Goal: Information Seeking & Learning: Learn about a topic

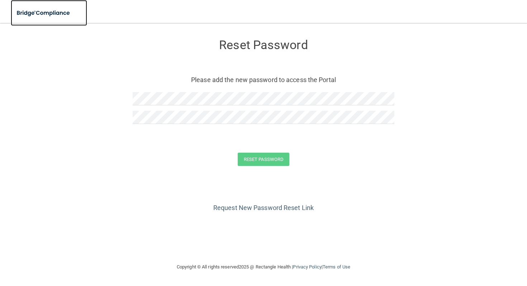
click at [59, 12] on img at bounding box center [44, 13] width 66 height 15
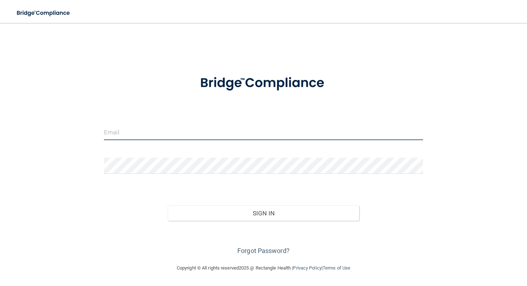
type input "[EMAIL_ADDRESS][DOMAIN_NAME]"
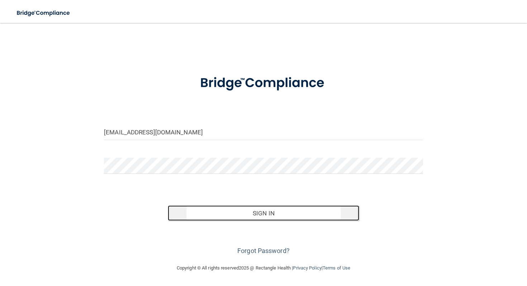
click at [264, 215] on button "Sign In" at bounding box center [263, 213] width 191 height 16
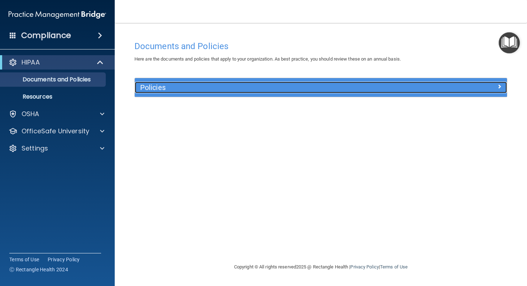
click at [168, 85] on h5 "Policies" at bounding box center [274, 87] width 268 height 8
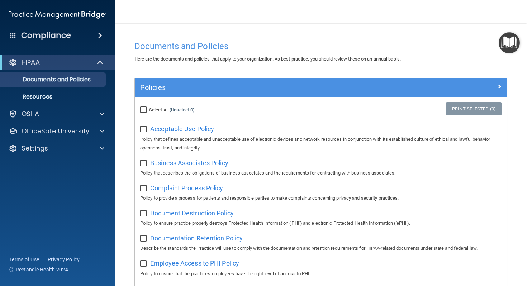
click at [144, 111] on input "Select All (Unselect 0) Unselect All" at bounding box center [144, 110] width 8 height 6
checkbox input "true"
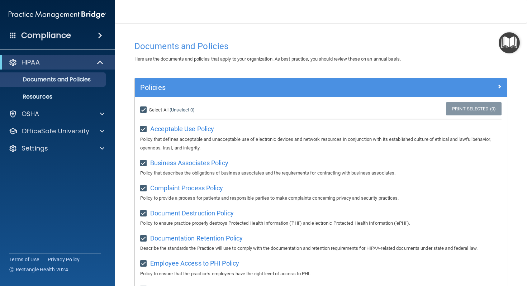
checkbox input "true"
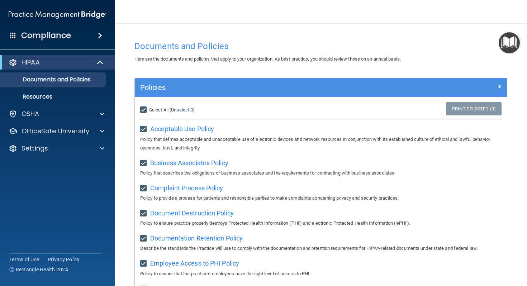
checkbox input "true"
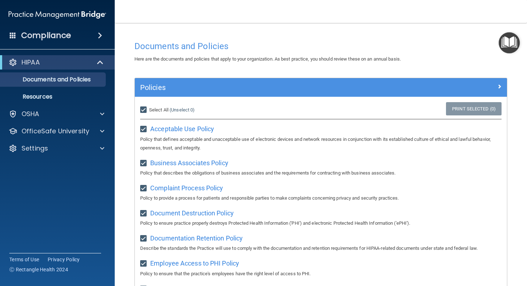
checkbox input "true"
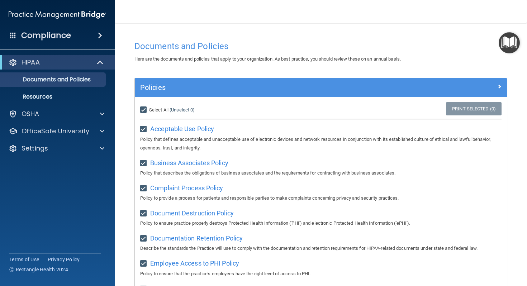
checkbox input "true"
click at [184, 129] on span "Acceptable Use Policy" at bounding box center [182, 129] width 64 height 8
click at [141, 110] on input "Select All (Unselect 21) Unselect All" at bounding box center [144, 110] width 8 height 6
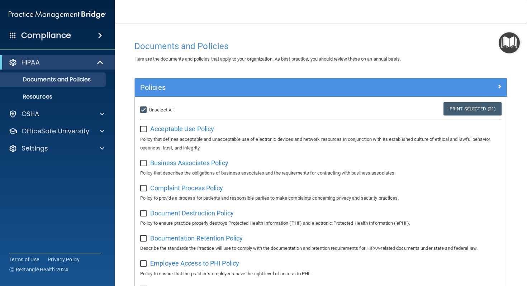
checkbox input "false"
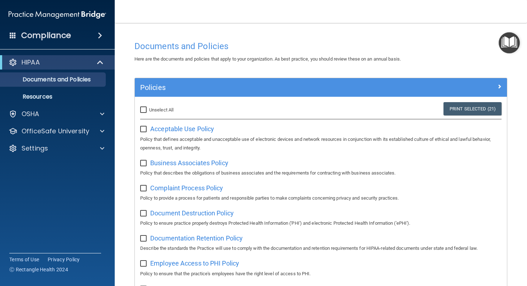
checkbox input "false"
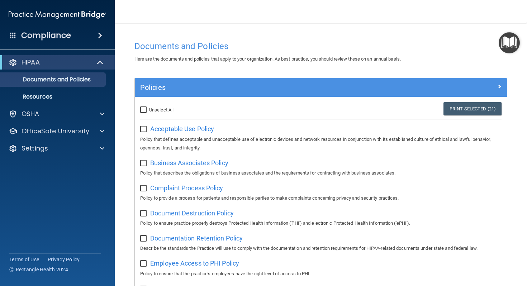
checkbox input "false"
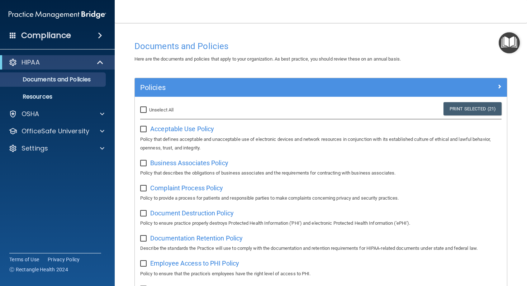
checkbox input "false"
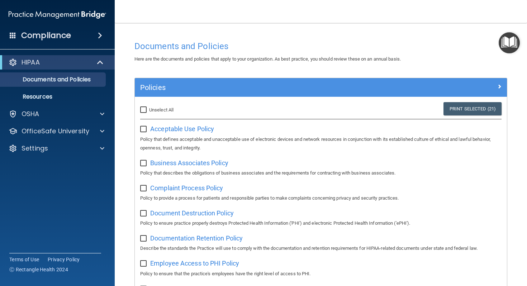
checkbox input "false"
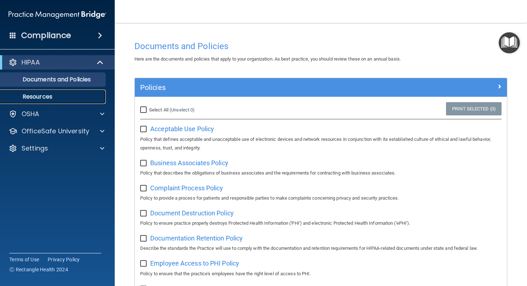
click at [53, 96] on p "Resources" at bounding box center [54, 96] width 98 height 7
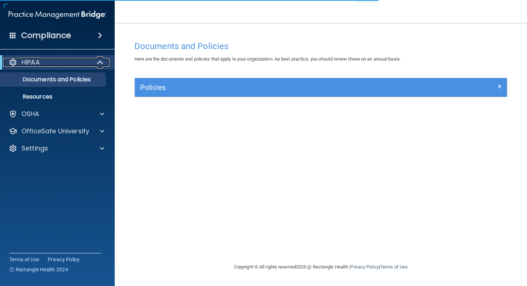
click at [60, 61] on div "HIPAA" at bounding box center [47, 62] width 88 height 9
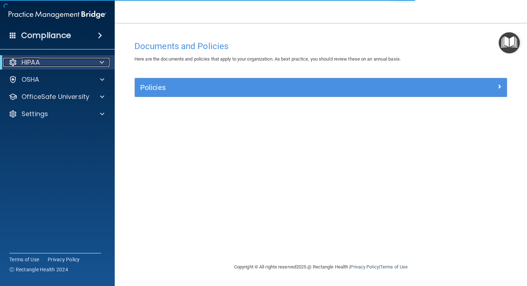
click at [100, 61] on span at bounding box center [102, 62] width 4 height 9
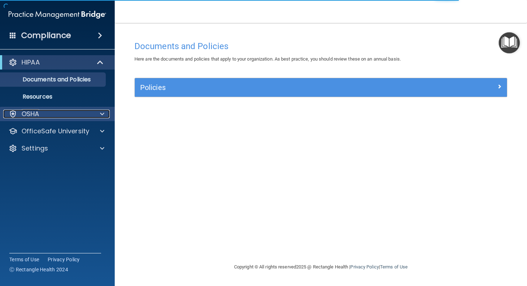
click at [99, 114] on div at bounding box center [101, 114] width 18 height 9
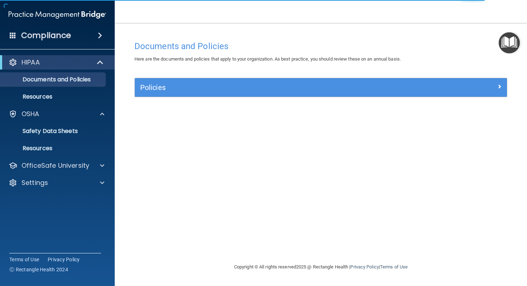
click at [98, 32] on span at bounding box center [100, 35] width 4 height 9
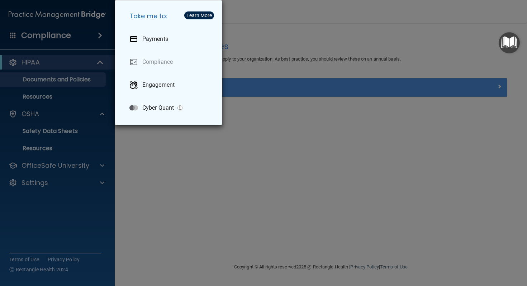
click at [276, 58] on div "Take me to: Payments Compliance Engagement Cyber Quant" at bounding box center [263, 143] width 527 height 286
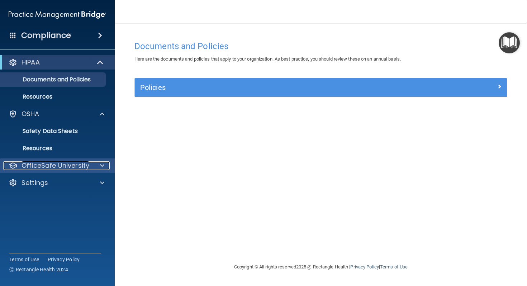
click at [85, 166] on p "OfficeSafe University" at bounding box center [55, 165] width 68 height 9
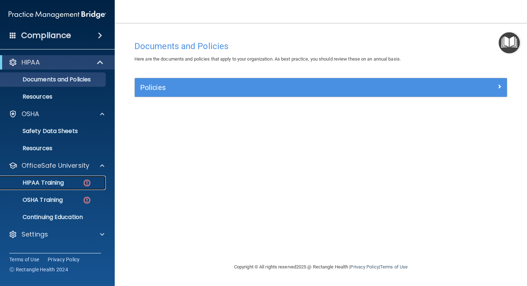
click at [48, 184] on p "HIPAA Training" at bounding box center [34, 182] width 59 height 7
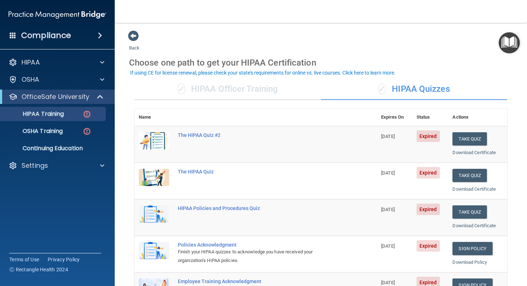
click at [220, 88] on div "✓ HIPAA Officer Training" at bounding box center [227, 88] width 186 height 21
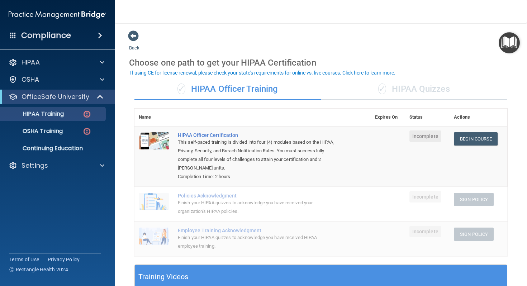
click at [435, 89] on div "✓ HIPAA Quizzes" at bounding box center [414, 88] width 186 height 21
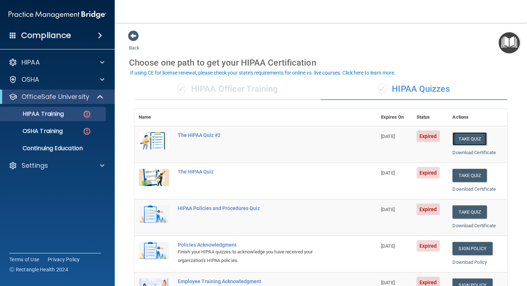
click at [473, 138] on button "Take Quiz" at bounding box center [469, 138] width 34 height 13
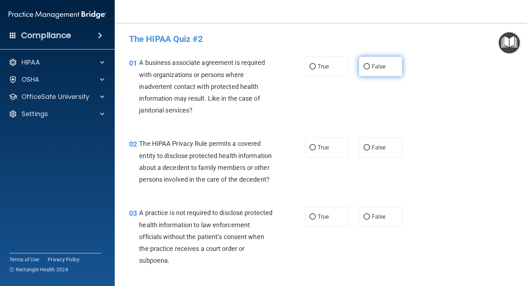
click at [366, 66] on input "False" at bounding box center [366, 66] width 6 height 5
radio input "true"
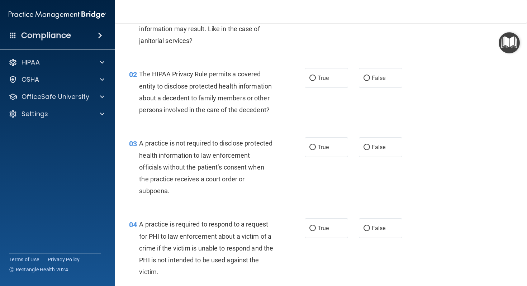
scroll to position [85, 0]
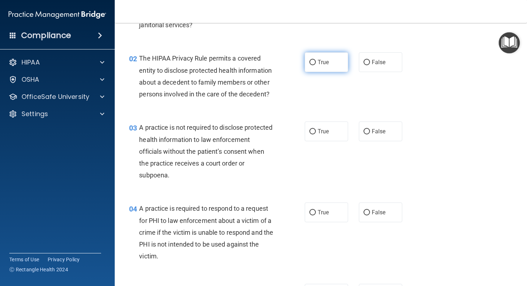
click at [312, 63] on input "True" at bounding box center [312, 62] width 6 height 5
radio input "true"
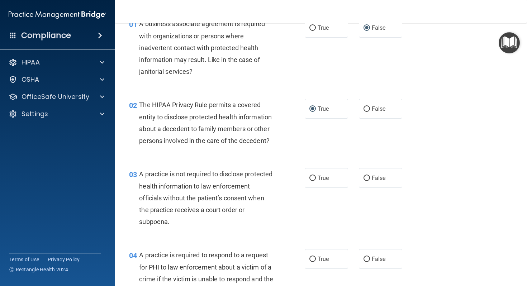
scroll to position [37, 0]
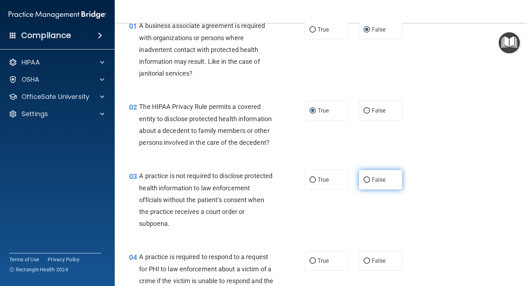
click at [368, 181] on input "False" at bounding box center [366, 179] width 6 height 5
radio input "true"
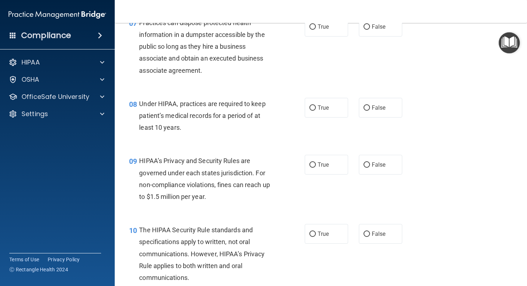
scroll to position [419, 0]
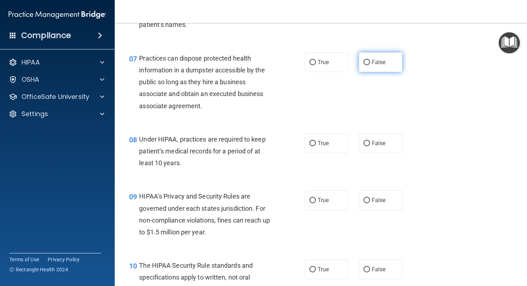
click at [362, 61] on label "False" at bounding box center [380, 62] width 43 height 20
click at [363, 61] on input "False" at bounding box center [366, 62] width 6 height 5
radio input "true"
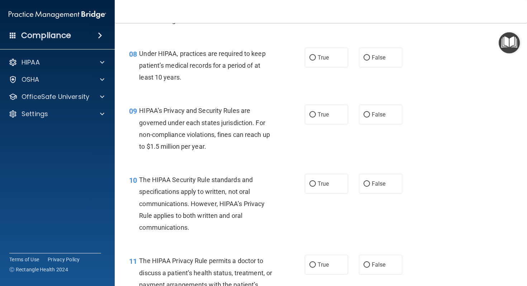
scroll to position [506, 0]
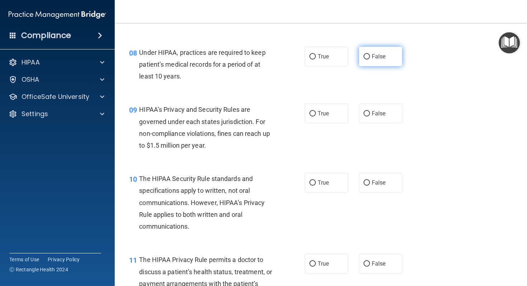
click at [368, 54] on input "False" at bounding box center [366, 56] width 6 height 5
radio input "true"
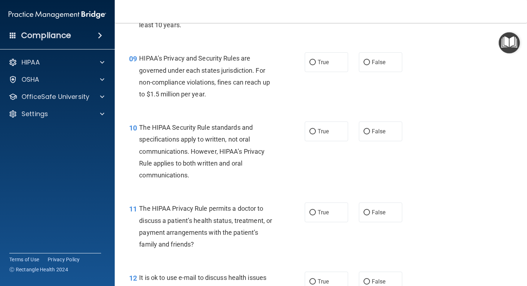
scroll to position [566, 0]
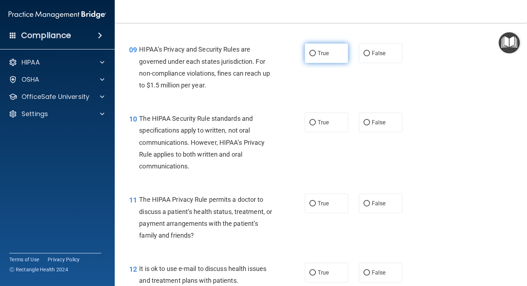
click at [311, 53] on input "True" at bounding box center [312, 53] width 6 height 5
radio input "true"
click at [314, 120] on input "True" at bounding box center [312, 122] width 6 height 5
radio input "true"
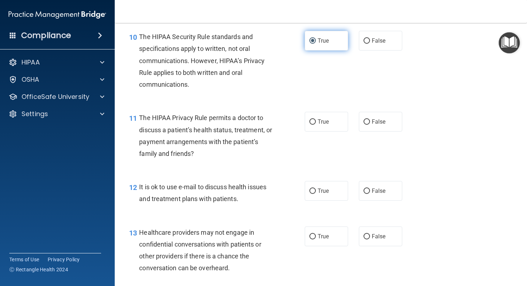
scroll to position [648, 0]
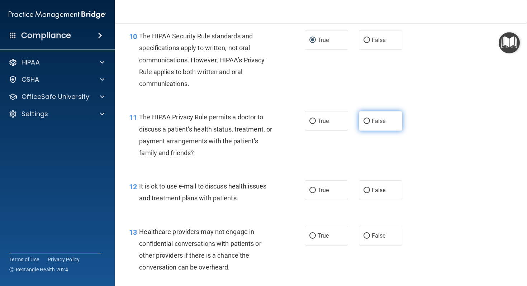
click at [369, 119] on input "False" at bounding box center [366, 121] width 6 height 5
radio input "true"
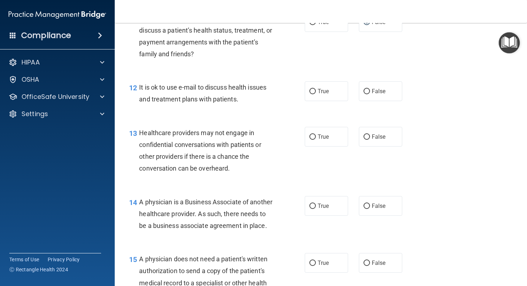
scroll to position [762, 0]
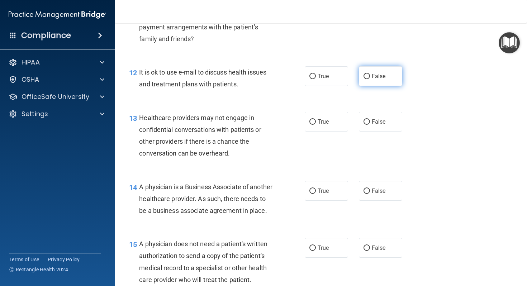
click at [367, 74] on input "False" at bounding box center [366, 76] width 6 height 5
radio input "true"
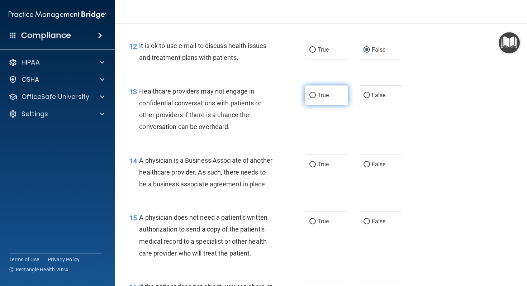
click at [315, 95] on input "True" at bounding box center [312, 95] width 6 height 5
radio input "true"
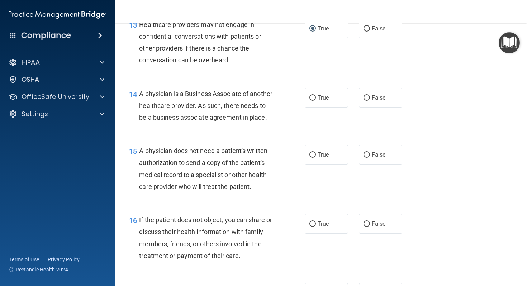
scroll to position [857, 0]
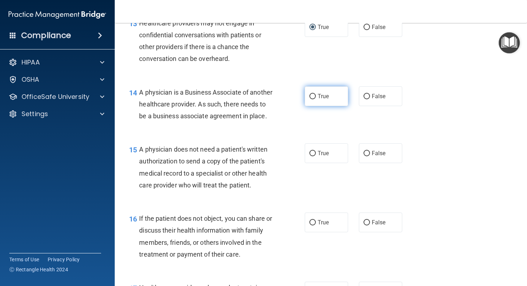
click at [315, 97] on input "True" at bounding box center [312, 96] width 6 height 5
radio input "true"
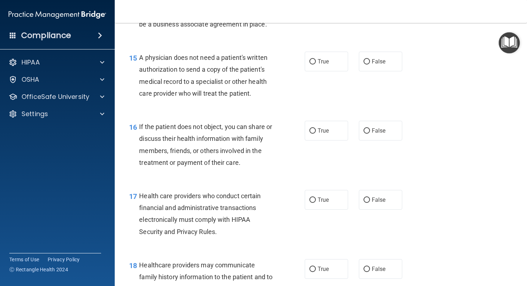
scroll to position [949, 0]
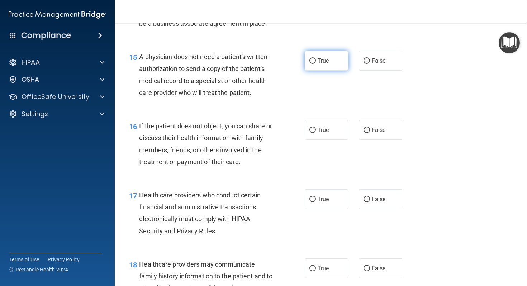
click at [312, 64] on input "True" at bounding box center [312, 60] width 6 height 5
radio input "true"
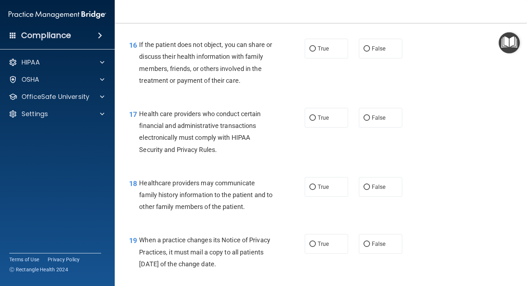
scroll to position [1030, 0]
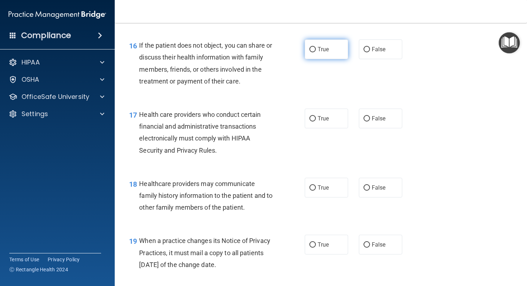
click at [312, 52] on input "True" at bounding box center [312, 49] width 6 height 5
radio input "true"
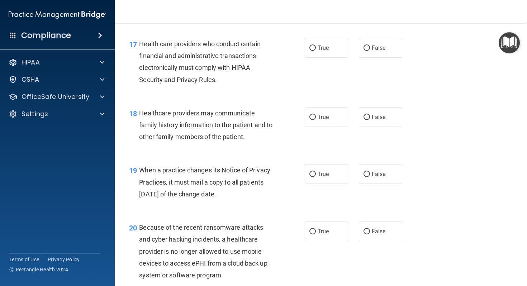
scroll to position [1120, 0]
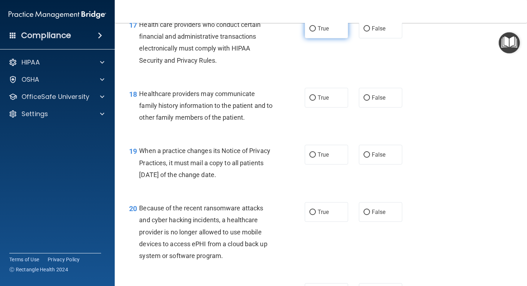
click at [312, 32] on input "True" at bounding box center [312, 28] width 6 height 5
radio input "true"
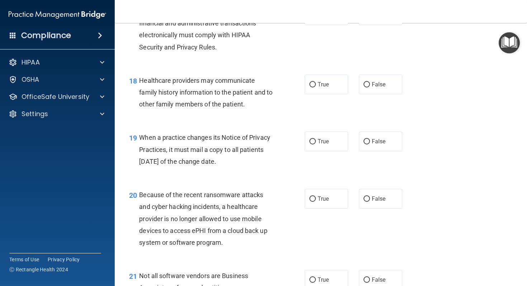
scroll to position [1136, 0]
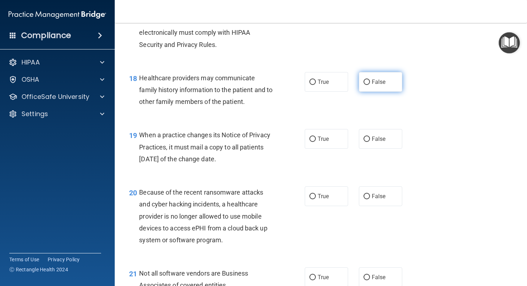
click at [363, 85] on input "False" at bounding box center [366, 82] width 6 height 5
radio input "true"
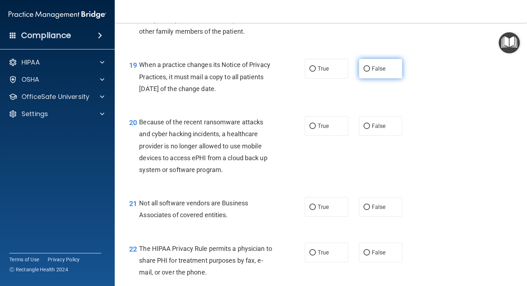
click at [365, 72] on input "False" at bounding box center [366, 68] width 6 height 5
radio input "true"
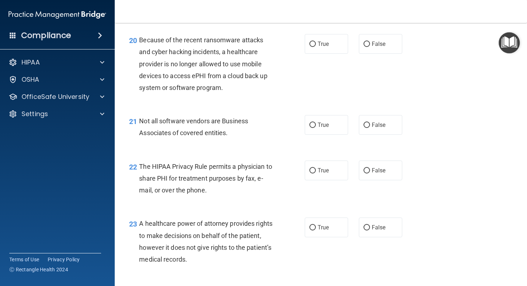
scroll to position [1289, 0]
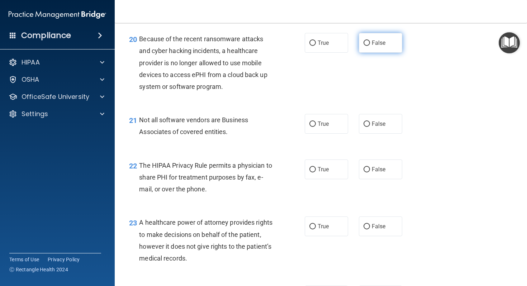
click at [367, 46] on input "False" at bounding box center [366, 42] width 6 height 5
radio input "true"
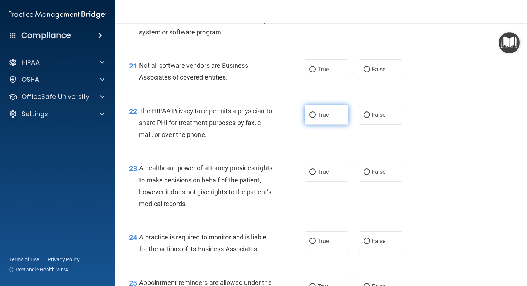
click at [315, 118] on input "True" at bounding box center [312, 114] width 6 height 5
radio input "true"
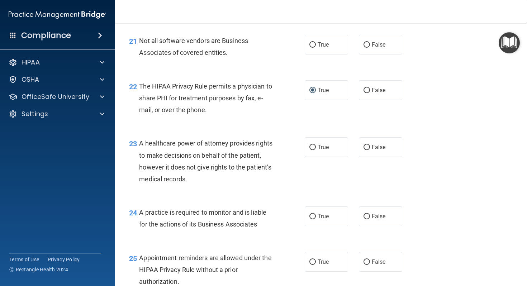
scroll to position [1405, 0]
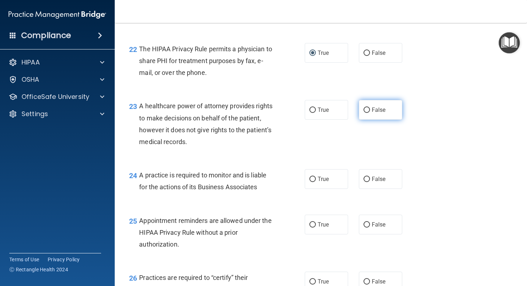
click at [364, 113] on input "False" at bounding box center [366, 109] width 6 height 5
radio input "true"
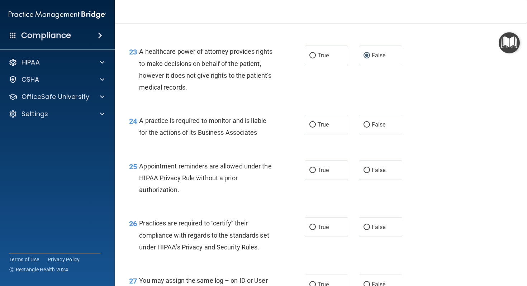
scroll to position [1473, 0]
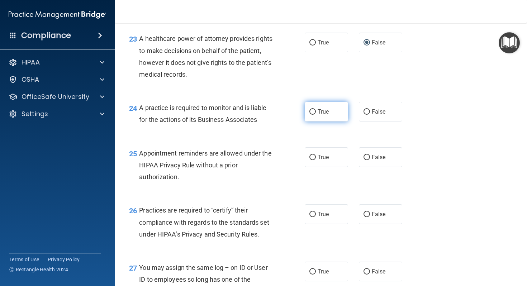
click at [311, 115] on input "True" at bounding box center [312, 111] width 6 height 5
radio input "true"
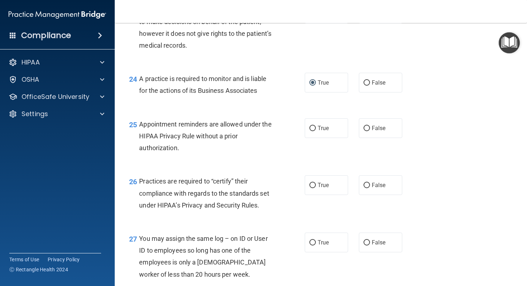
scroll to position [1515, 0]
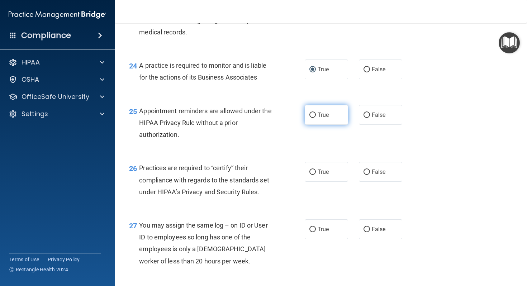
click at [313, 118] on input "True" at bounding box center [312, 114] width 6 height 5
radio input "true"
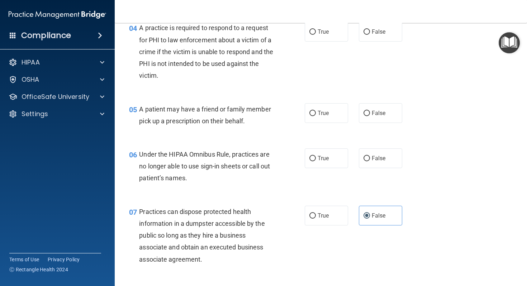
scroll to position [273, 0]
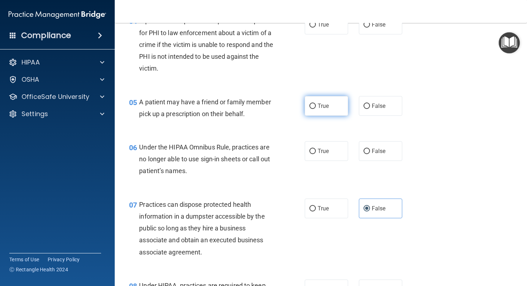
click at [313, 106] on input "True" at bounding box center [312, 106] width 6 height 5
radio input "true"
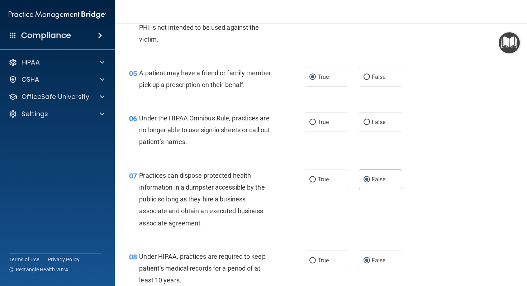
scroll to position [325, 0]
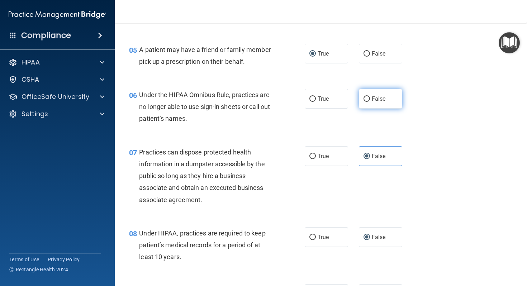
click at [368, 99] on input "False" at bounding box center [366, 98] width 6 height 5
radio input "true"
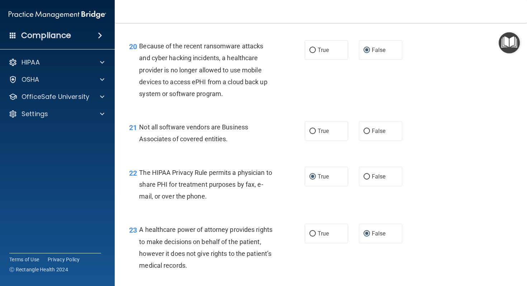
scroll to position [1313, 0]
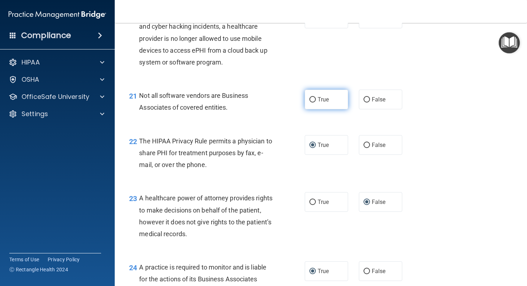
click at [311, 109] on label "True" at bounding box center [326, 100] width 43 height 20
click at [311, 102] on input "True" at bounding box center [312, 99] width 6 height 5
radio input "true"
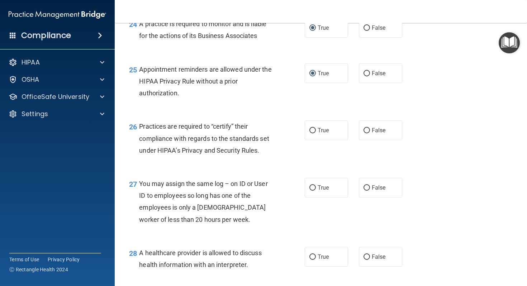
scroll to position [1585, 0]
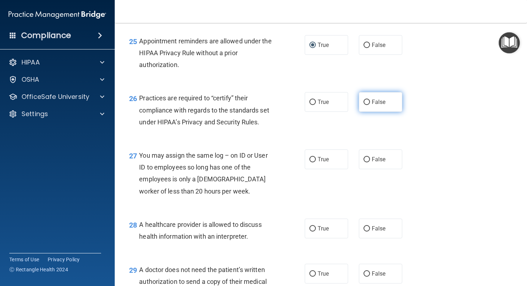
click at [372, 105] on span "False" at bounding box center [379, 102] width 14 height 7
click at [370, 105] on input "False" at bounding box center [366, 102] width 6 height 5
radio input "true"
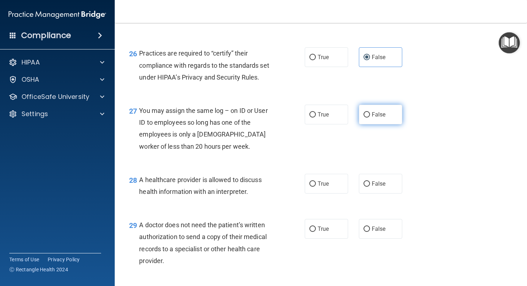
click at [368, 118] on input "False" at bounding box center [366, 114] width 6 height 5
radio input "true"
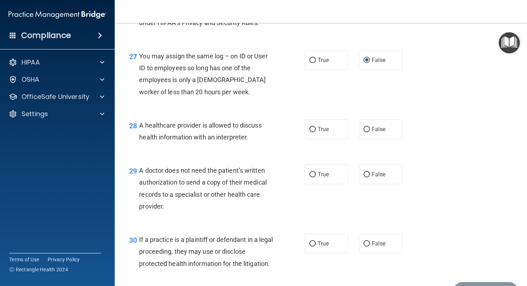
scroll to position [1687, 0]
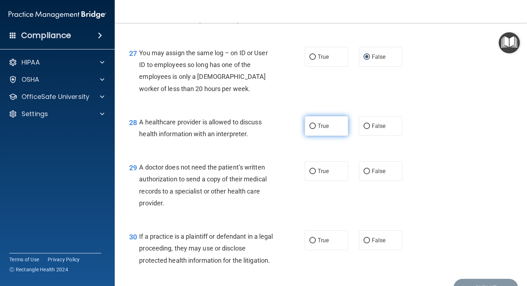
click at [311, 129] on input "True" at bounding box center [312, 126] width 6 height 5
radio input "true"
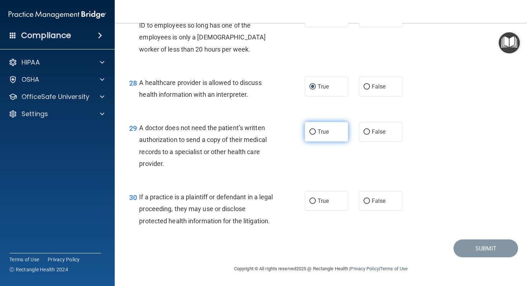
click at [310, 133] on input "True" at bounding box center [312, 131] width 6 height 5
radio input "true"
click at [313, 198] on input "True" at bounding box center [312, 200] width 6 height 5
radio input "true"
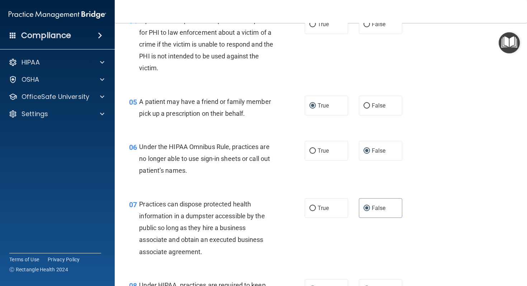
scroll to position [215, 0]
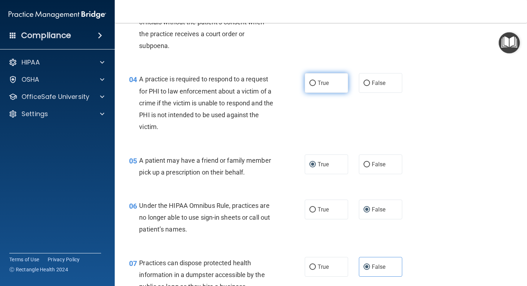
click at [312, 83] on input "True" at bounding box center [312, 83] width 6 height 5
radio input "true"
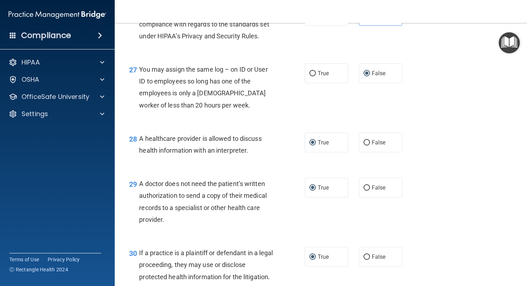
scroll to position [1739, 0]
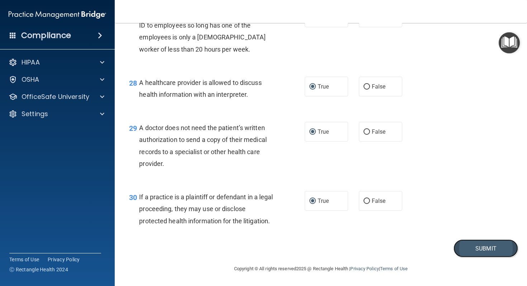
click at [483, 252] on button "Submit" at bounding box center [485, 248] width 64 height 18
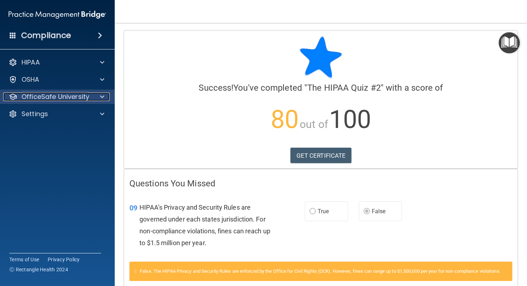
click at [93, 99] on div at bounding box center [101, 96] width 18 height 9
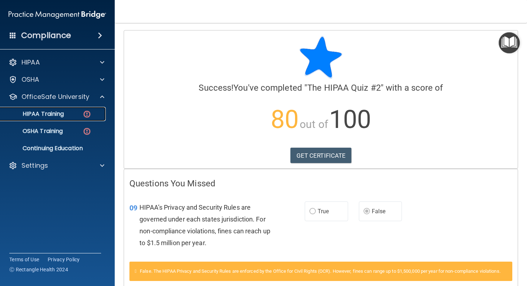
click at [65, 115] on div "HIPAA Training" at bounding box center [54, 113] width 98 height 7
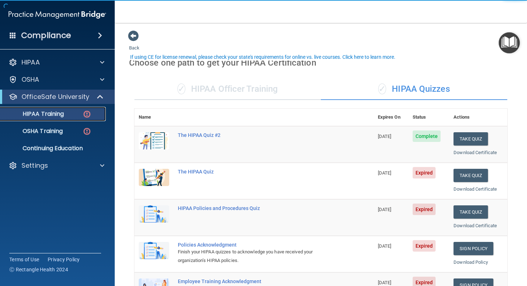
scroll to position [58, 0]
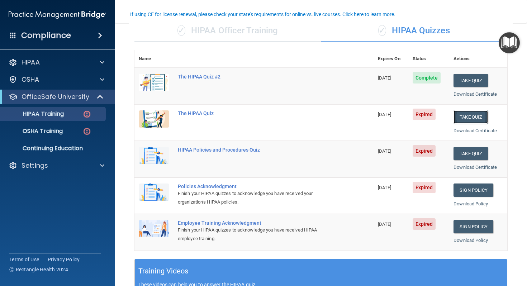
click at [470, 119] on button "Take Quiz" at bounding box center [470, 116] width 34 height 13
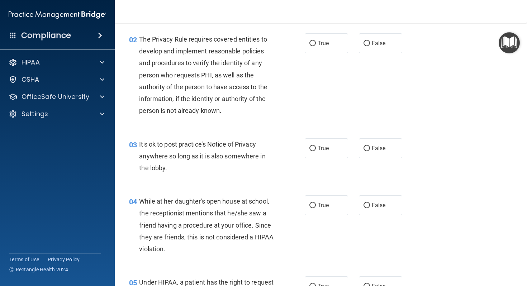
scroll to position [80, 0]
click at [311, 45] on input "True" at bounding box center [312, 43] width 6 height 5
radio input "true"
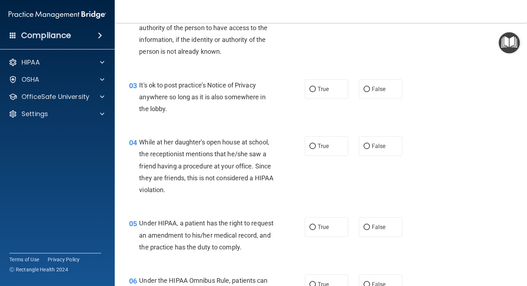
scroll to position [159, 0]
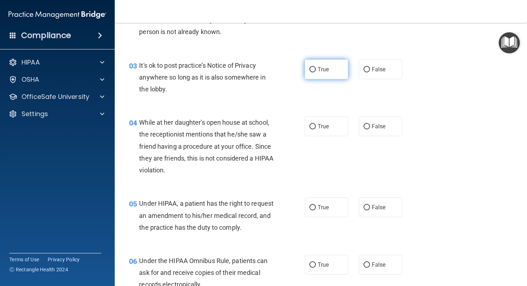
click at [313, 72] on label "True" at bounding box center [326, 69] width 43 height 20
click at [313, 72] on input "True" at bounding box center [312, 69] width 6 height 5
radio input "true"
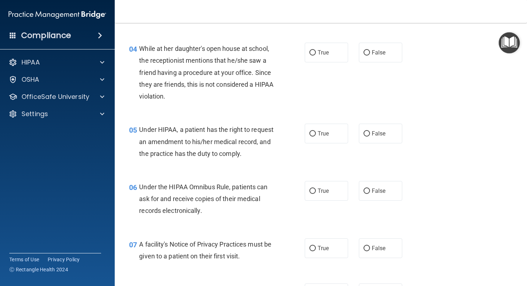
scroll to position [236, 0]
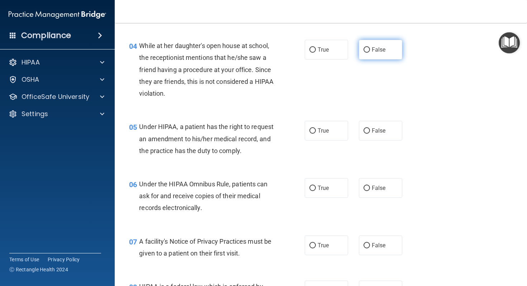
click at [367, 50] on input "False" at bounding box center [366, 49] width 6 height 5
radio input "true"
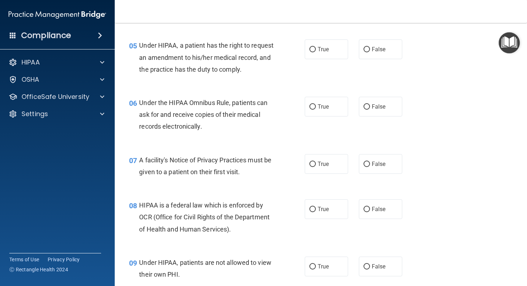
scroll to position [321, 0]
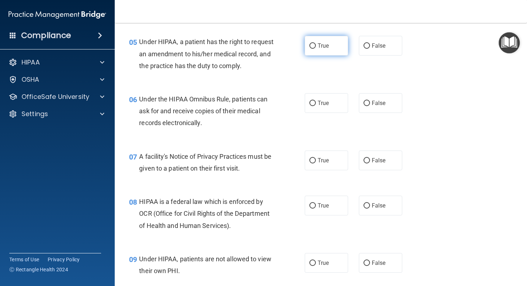
click at [311, 46] on input "True" at bounding box center [312, 45] width 6 height 5
radio input "true"
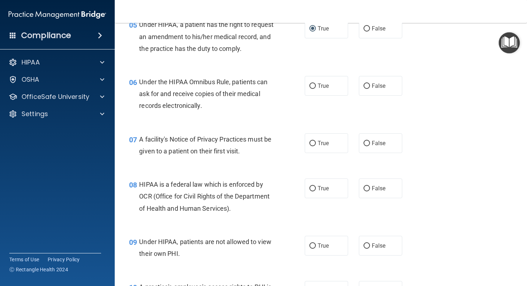
scroll to position [350, 0]
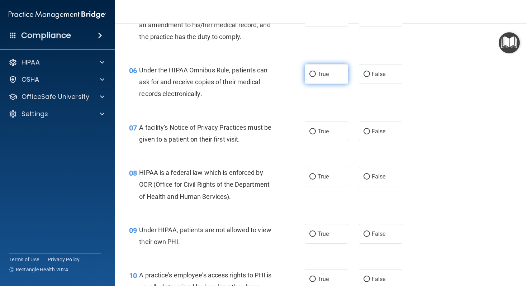
click at [312, 77] on input "True" at bounding box center [312, 74] width 6 height 5
radio input "true"
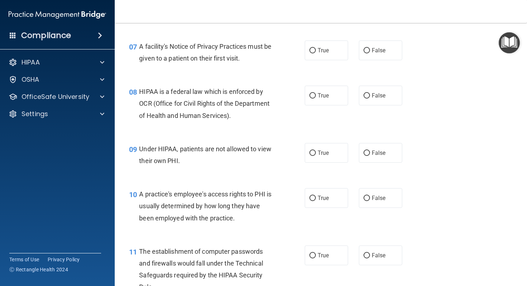
scroll to position [437, 0]
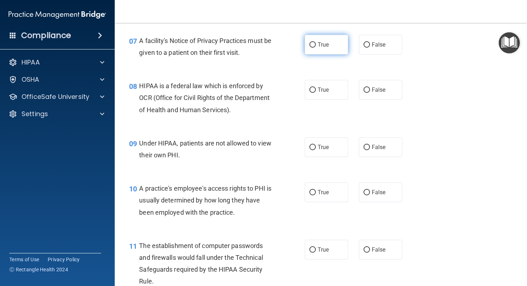
click at [313, 48] on input "True" at bounding box center [312, 44] width 6 height 5
radio input "true"
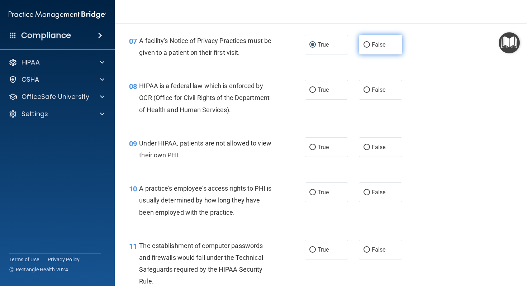
click at [366, 48] on input "False" at bounding box center [366, 44] width 6 height 5
radio input "true"
radio input "false"
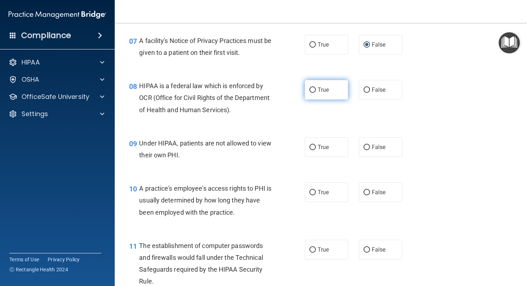
click at [312, 93] on input "True" at bounding box center [312, 89] width 6 height 5
radio input "true"
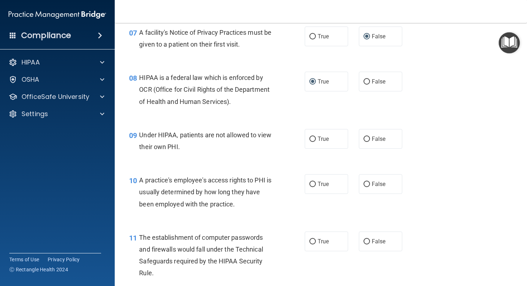
scroll to position [489, 0]
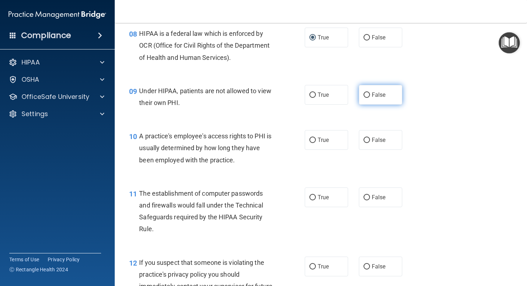
click at [365, 98] on input "False" at bounding box center [366, 94] width 6 height 5
radio input "true"
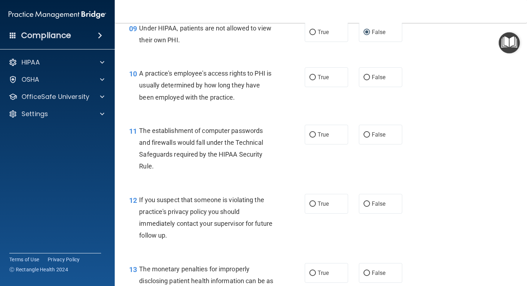
scroll to position [559, 0]
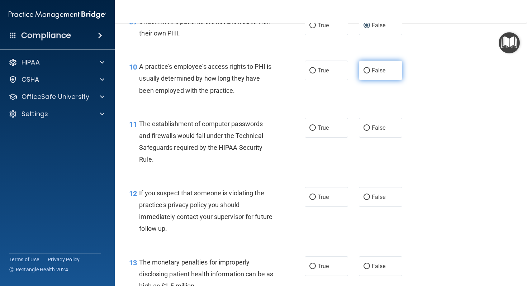
click at [366, 73] on input "False" at bounding box center [366, 70] width 6 height 5
radio input "true"
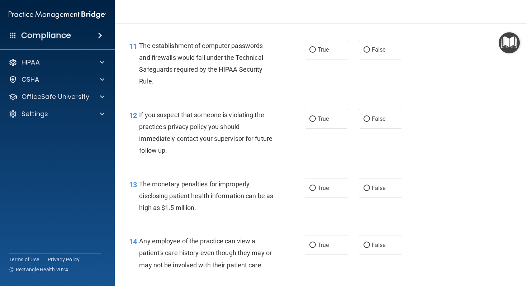
scroll to position [648, 0]
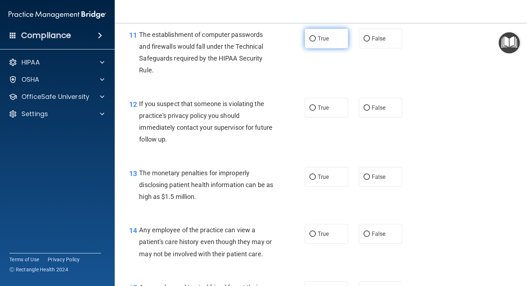
click at [310, 42] on input "True" at bounding box center [312, 38] width 6 height 5
radio input "true"
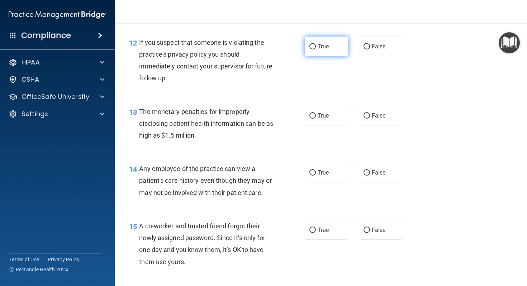
click at [310, 56] on label "True" at bounding box center [326, 47] width 43 height 20
click at [310, 49] on input "True" at bounding box center [312, 46] width 6 height 5
radio input "true"
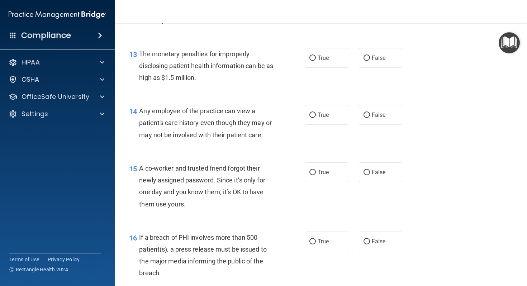
scroll to position [771, 0]
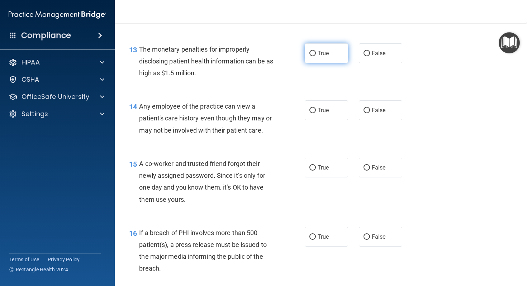
click at [313, 56] on input "True" at bounding box center [312, 53] width 6 height 5
radio input "true"
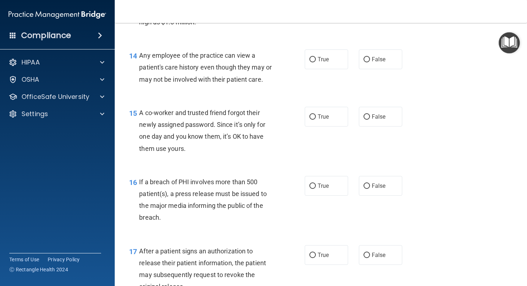
scroll to position [828, 0]
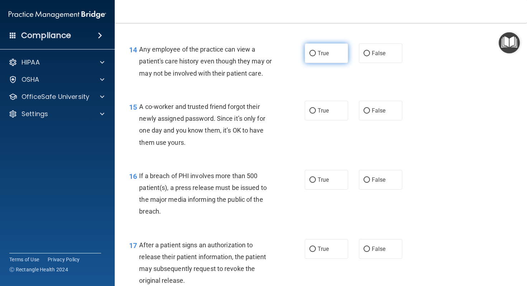
click at [312, 56] on input "True" at bounding box center [312, 53] width 6 height 5
radio input "true"
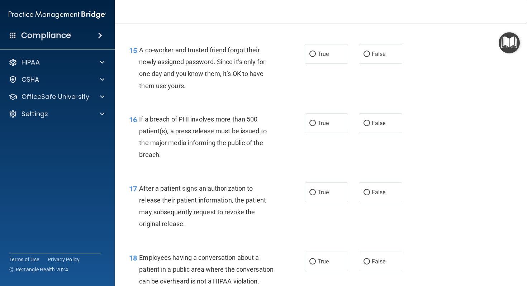
scroll to position [907, 0]
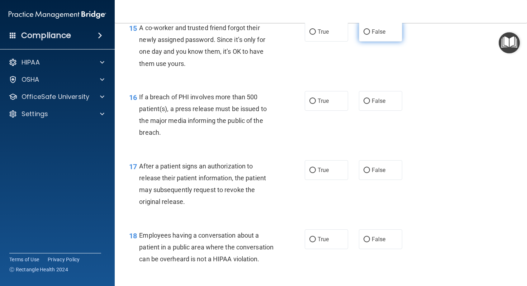
click at [363, 35] on input "False" at bounding box center [366, 31] width 6 height 5
radio input "true"
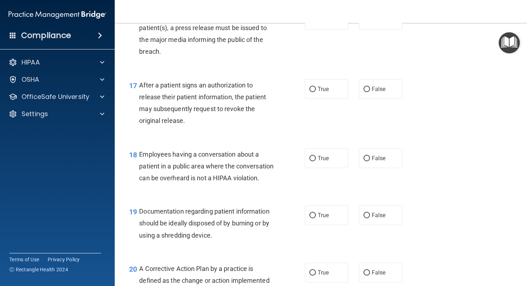
scroll to position [973, 0]
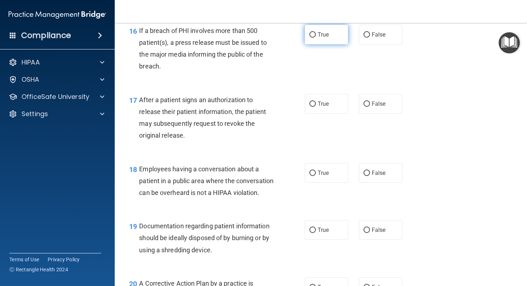
click at [313, 38] on input "True" at bounding box center [312, 34] width 6 height 5
radio input "true"
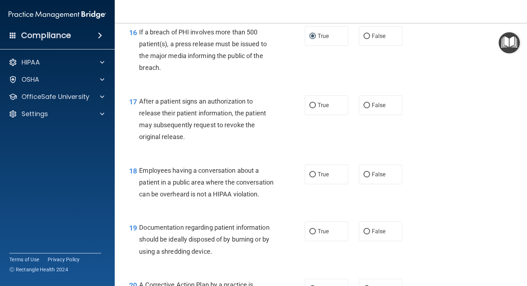
scroll to position [1014, 0]
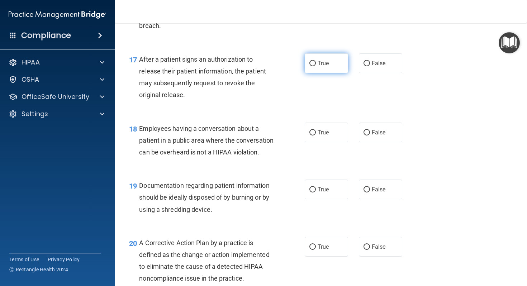
click at [312, 66] on input "True" at bounding box center [312, 63] width 6 height 5
radio input "true"
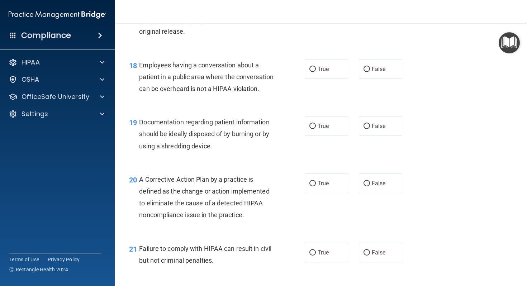
scroll to position [1101, 0]
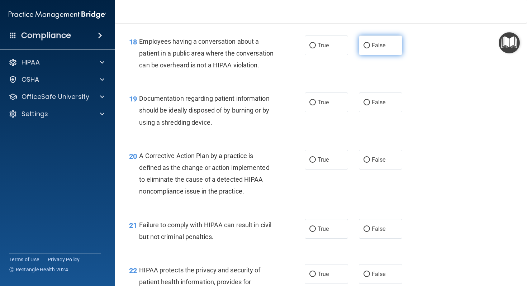
click at [365, 48] on input "False" at bounding box center [366, 45] width 6 height 5
radio input "true"
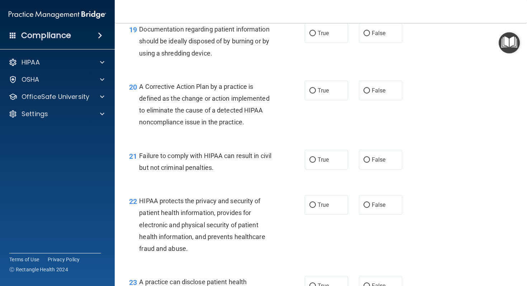
scroll to position [1178, 0]
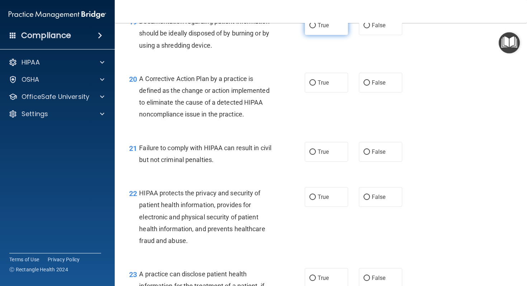
click at [311, 28] on input "True" at bounding box center [312, 25] width 6 height 5
radio input "true"
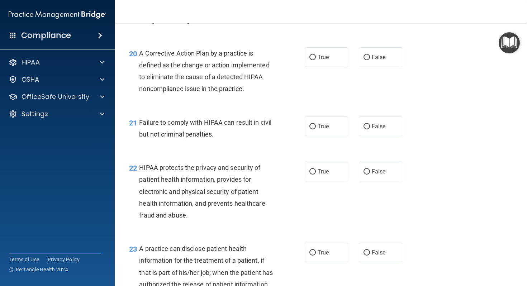
scroll to position [1217, 0]
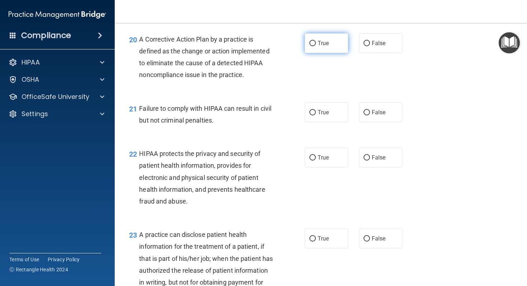
click at [312, 46] on input "True" at bounding box center [312, 43] width 6 height 5
radio input "true"
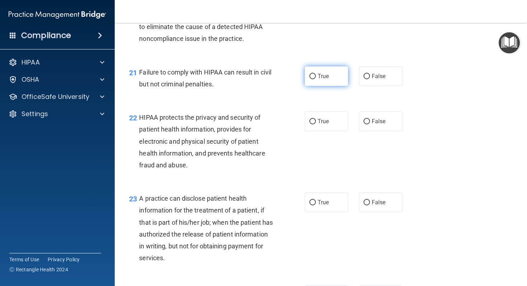
click at [312, 79] on input "True" at bounding box center [312, 76] width 6 height 5
radio input "true"
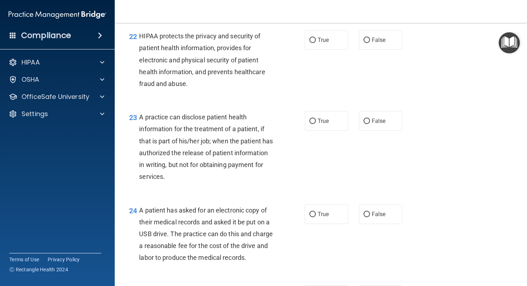
scroll to position [1284, 0]
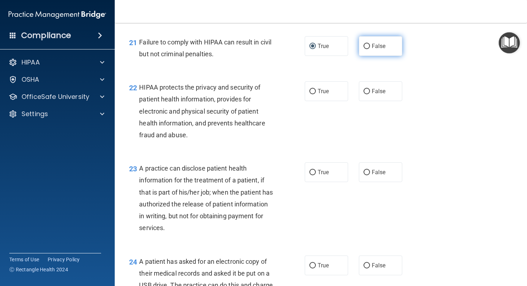
click at [367, 49] on input "False" at bounding box center [366, 46] width 6 height 5
radio input "true"
radio input "false"
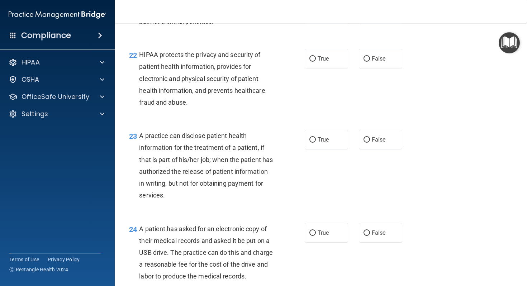
scroll to position [1334, 0]
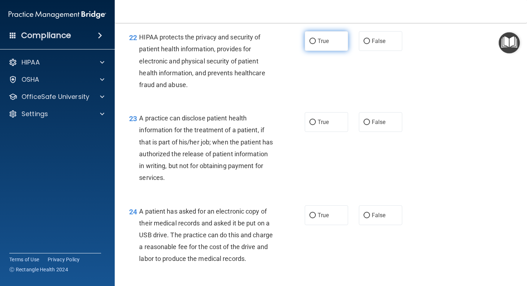
click at [312, 44] on input "True" at bounding box center [312, 41] width 6 height 5
radio input "true"
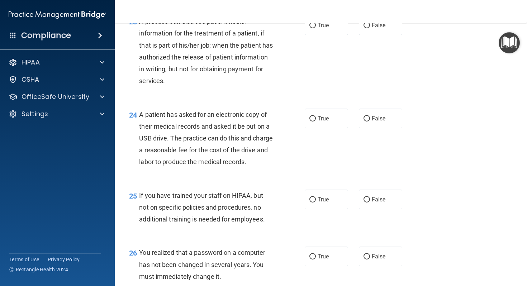
scroll to position [1432, 0]
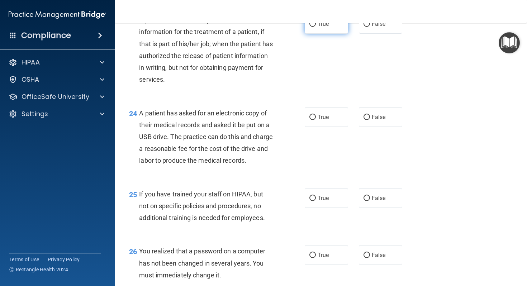
click at [311, 27] on input "True" at bounding box center [312, 23] width 6 height 5
radio input "true"
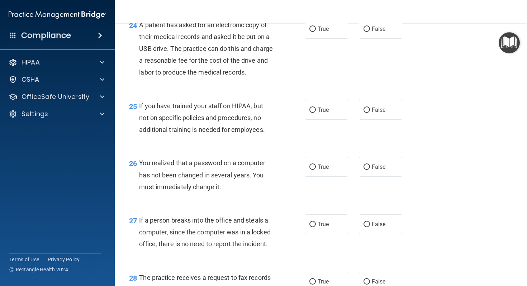
scroll to position [1522, 0]
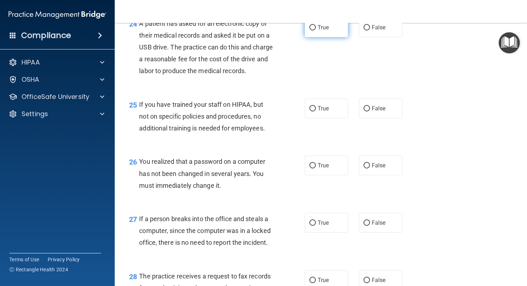
click at [310, 30] on input "True" at bounding box center [312, 27] width 6 height 5
radio input "true"
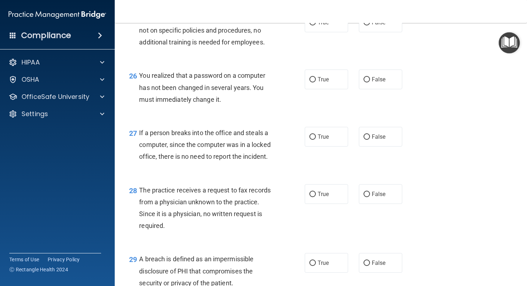
scroll to position [1609, 0]
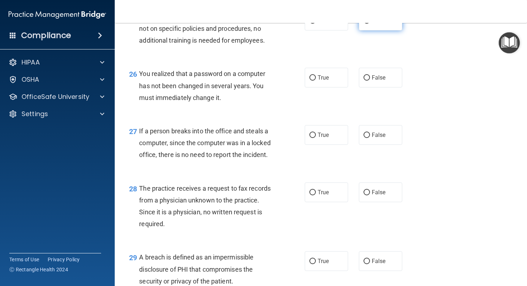
click at [369, 24] on input "False" at bounding box center [366, 20] width 6 height 5
radio input "true"
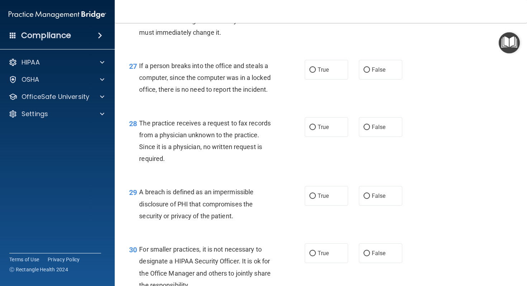
scroll to position [1684, 0]
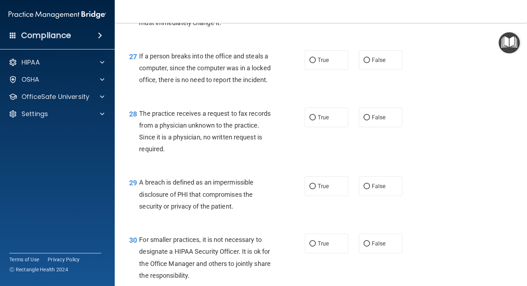
click at [313, 6] on input "True" at bounding box center [312, 2] width 6 height 5
radio input "true"
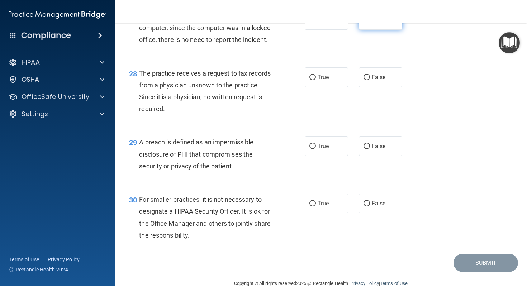
click at [364, 23] on input "False" at bounding box center [366, 20] width 6 height 5
radio input "true"
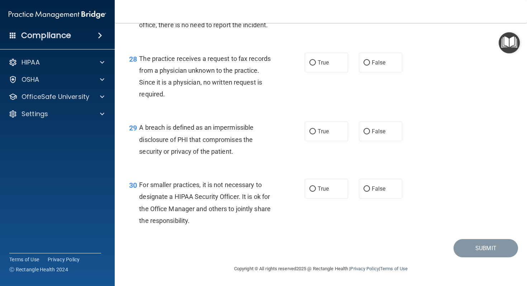
scroll to position [1766, 0]
click at [365, 66] on input "False" at bounding box center [366, 62] width 6 height 5
radio input "true"
click at [312, 133] on input "True" at bounding box center [312, 131] width 6 height 5
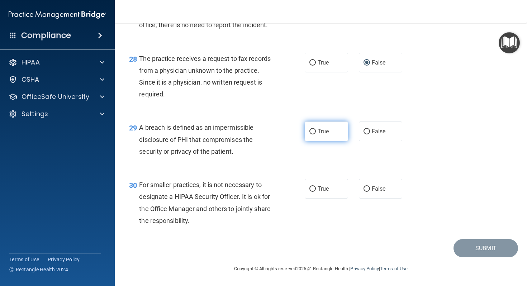
radio input "true"
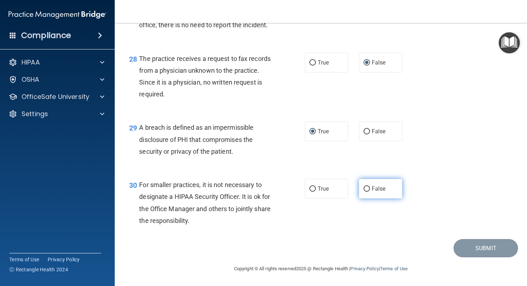
click at [365, 191] on input "False" at bounding box center [366, 188] width 6 height 5
radio input "true"
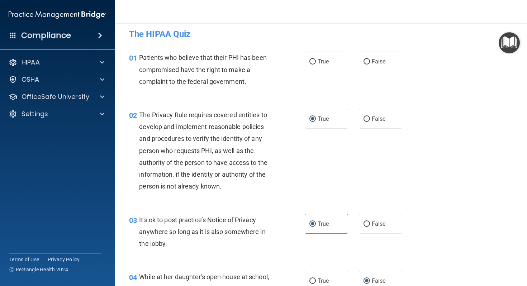
scroll to position [0, 0]
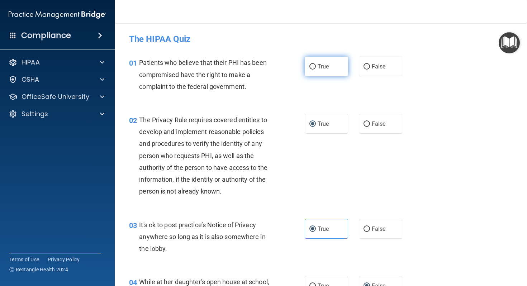
click at [313, 68] on input "True" at bounding box center [312, 66] width 6 height 5
radio input "true"
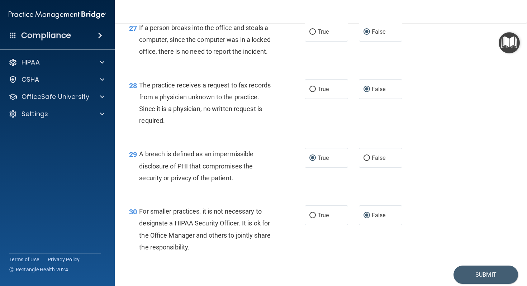
scroll to position [1775, 0]
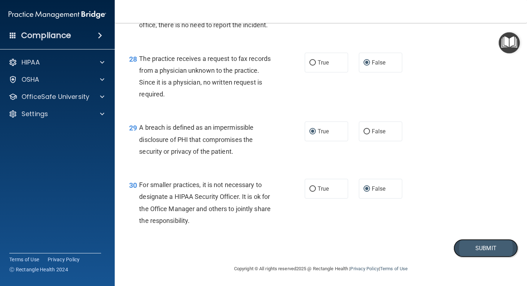
click at [486, 247] on button "Submit" at bounding box center [485, 248] width 64 height 18
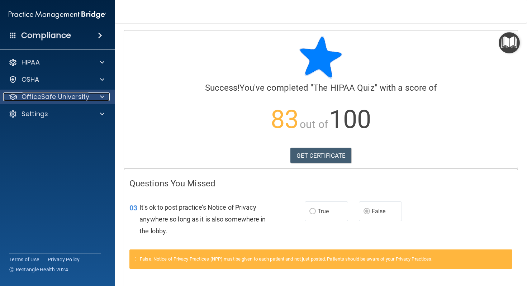
click at [100, 97] on div at bounding box center [101, 96] width 18 height 9
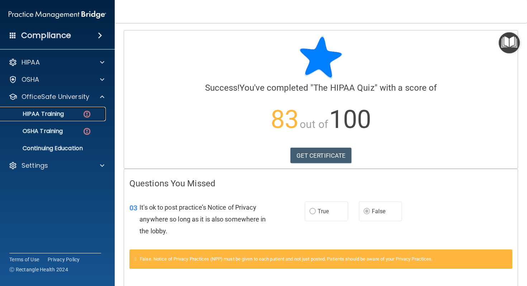
click at [52, 114] on p "HIPAA Training" at bounding box center [34, 113] width 59 height 7
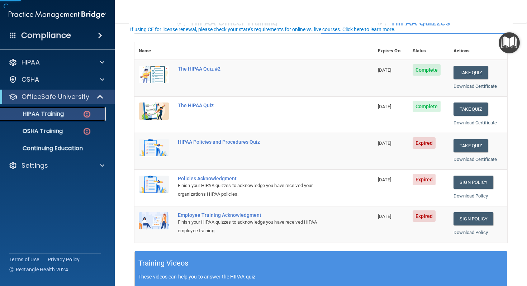
scroll to position [74, 0]
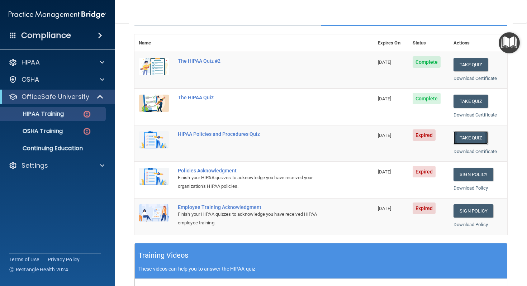
click at [465, 141] on button "Take Quiz" at bounding box center [470, 137] width 34 height 13
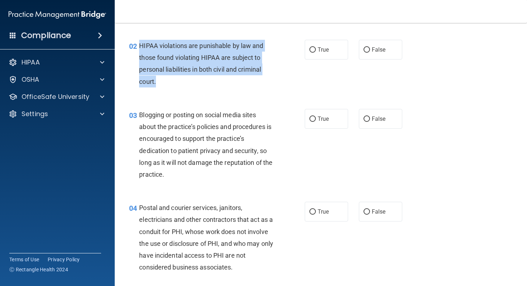
drag, startPoint x: 139, startPoint y: 44, endPoint x: 163, endPoint y: 81, distance: 43.9
click at [163, 81] on div "02 HIPAA violations are punishable by law and those found violating HIPAA are s…" at bounding box center [216, 65] width 197 height 51
copy div "HIPAA violations are punishable by law and those found violating HIPAA are subj…"
click at [310, 50] on input "True" at bounding box center [312, 49] width 6 height 5
radio input "true"
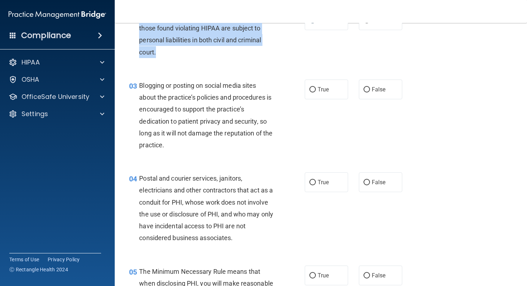
scroll to position [113, 0]
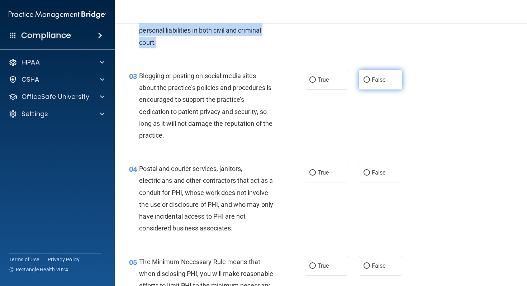
click at [366, 80] on input "False" at bounding box center [366, 79] width 6 height 5
radio input "true"
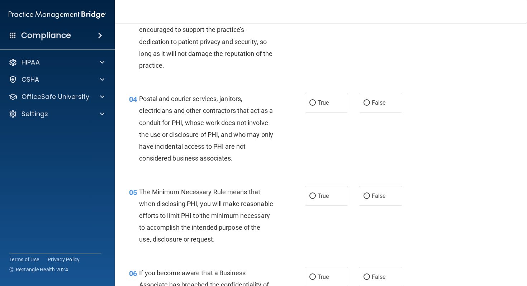
scroll to position [193, 0]
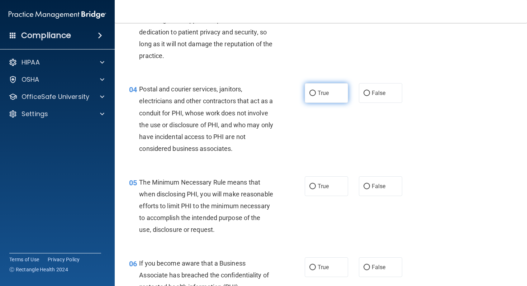
click at [312, 93] on input "True" at bounding box center [312, 93] width 6 height 5
radio input "true"
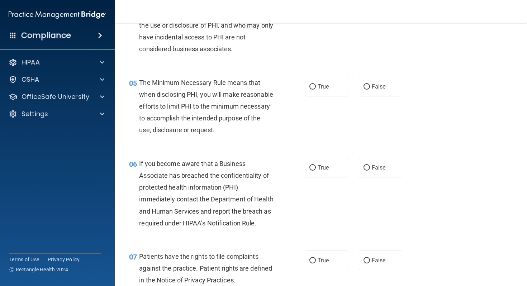
scroll to position [311, 0]
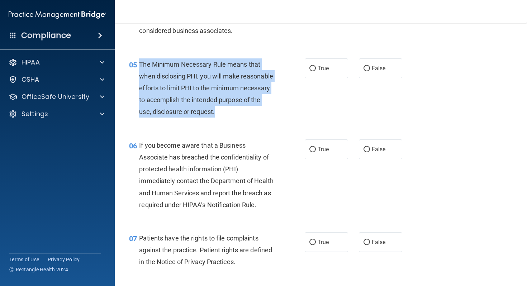
drag, startPoint x: 139, startPoint y: 64, endPoint x: 166, endPoint y: 123, distance: 64.6
click at [166, 118] on div "The Minimum Necessary Rule means that when disclosing PHI, you will make reason…" at bounding box center [209, 87] width 140 height 59
copy span "The Minimum Necessary Rule means that when disclosing PHI, you will make reason…"
click at [313, 67] on input "True" at bounding box center [312, 68] width 6 height 5
radio input "true"
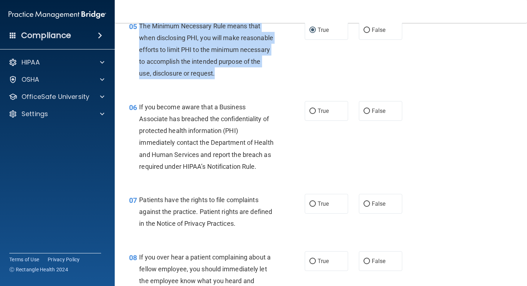
scroll to position [366, 0]
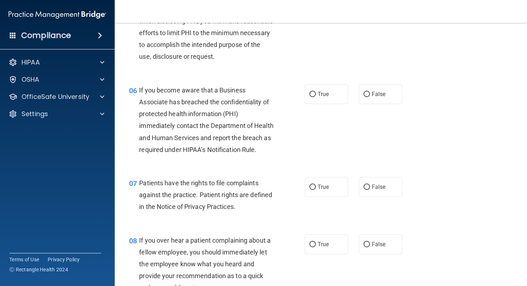
click at [210, 189] on div "Patients have the rights to file complaints against the practice. Patient right…" at bounding box center [209, 195] width 140 height 36
click at [311, 97] on input "True" at bounding box center [312, 94] width 6 height 5
radio input "true"
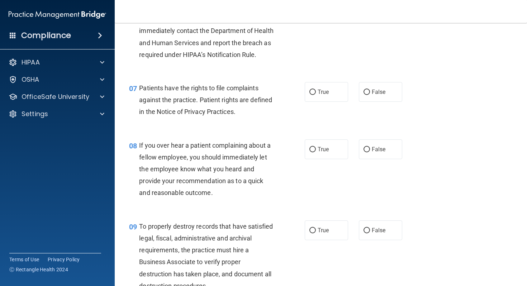
scroll to position [475, 0]
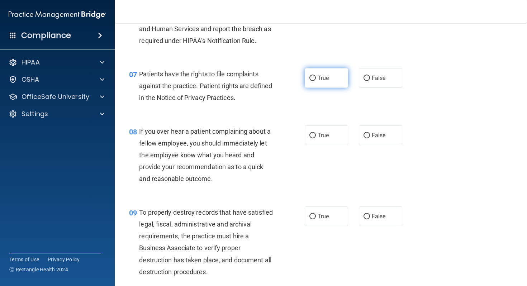
click at [310, 81] on input "True" at bounding box center [312, 78] width 6 height 5
radio input "true"
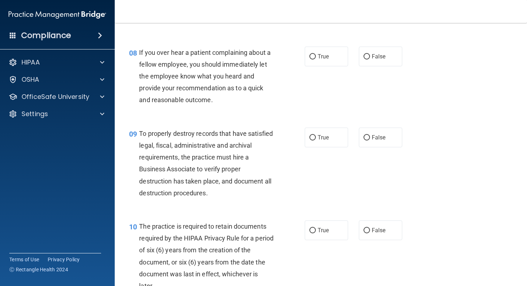
scroll to position [555, 0]
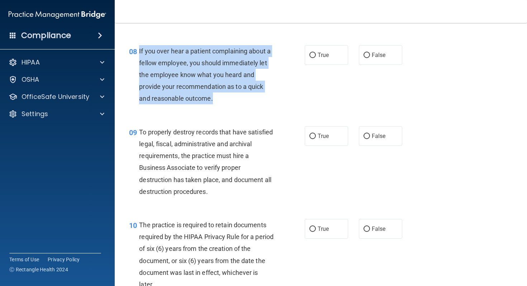
drag, startPoint x: 138, startPoint y: 63, endPoint x: 214, endPoint y: 113, distance: 90.9
click at [214, 108] on div "08 If you over hear a patient complaining about a fellow employee, you should i…" at bounding box center [216, 76] width 197 height 63
copy div "If you over hear a patient complaining about a fellow employee, you should imme…"
click at [365, 58] on input "False" at bounding box center [366, 55] width 6 height 5
radio input "true"
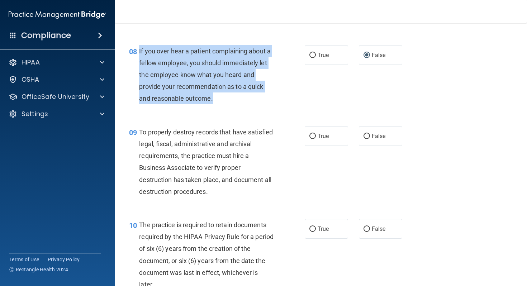
scroll to position [613, 0]
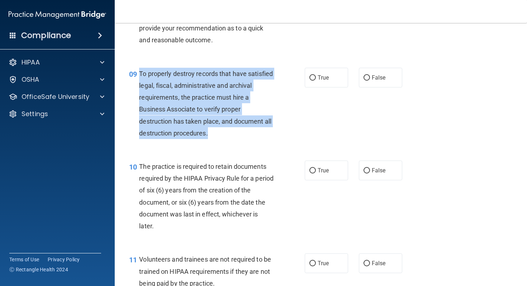
drag, startPoint x: 139, startPoint y: 83, endPoint x: 208, endPoint y: 146, distance: 93.8
click at [208, 143] on div "09 To properly destroy records that have satisfied legal, fiscal, administrativ…" at bounding box center [216, 105] width 197 height 75
copy div "To properly destroy records that have satisfied legal, fiscal, administrative a…"
click at [368, 81] on input "False" at bounding box center [366, 77] width 6 height 5
radio input "true"
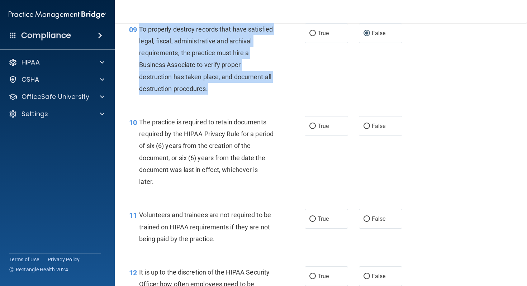
scroll to position [714, 0]
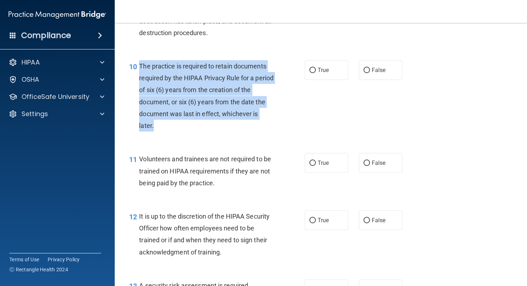
drag, startPoint x: 139, startPoint y: 79, endPoint x: 156, endPoint y: 142, distance: 65.2
click at [156, 131] on div "The practice is required to retain documents required by the HIPAA Privacy Rule…" at bounding box center [209, 95] width 140 height 71
copy span "The practice is required to retain documents required by the HIPAA Privacy Rule…"
click at [312, 73] on input "True" at bounding box center [312, 70] width 6 height 5
radio input "true"
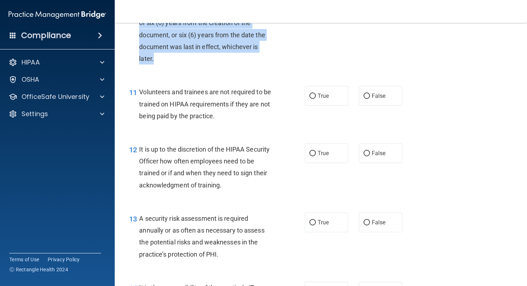
scroll to position [797, 0]
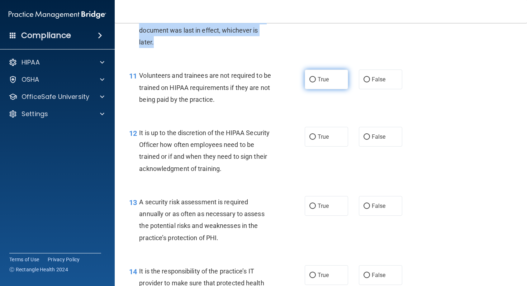
click at [309, 82] on input "True" at bounding box center [312, 79] width 6 height 5
radio input "true"
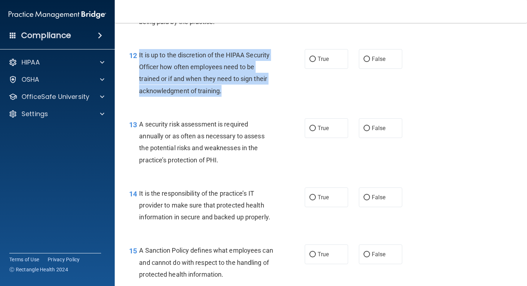
drag, startPoint x: 139, startPoint y: 67, endPoint x: 218, endPoint y: 104, distance: 87.8
click at [231, 100] on div "12 It is up to the discretion of the HIPAA Security Officer how often employees…" at bounding box center [216, 74] width 197 height 51
copy div "It is up to the discretion of the HIPAA Security Officer how often employees ne…"
click at [315, 62] on input "True" at bounding box center [312, 59] width 6 height 5
radio input "true"
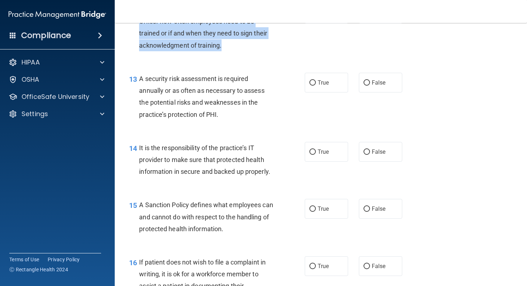
scroll to position [948, 0]
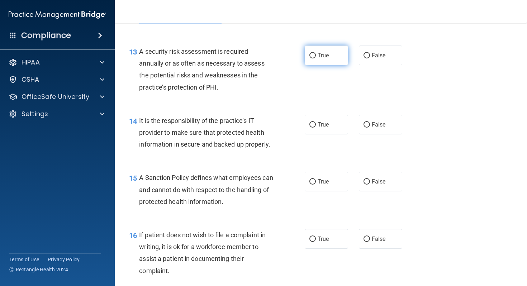
click at [312, 58] on input "True" at bounding box center [312, 55] width 6 height 5
radio input "true"
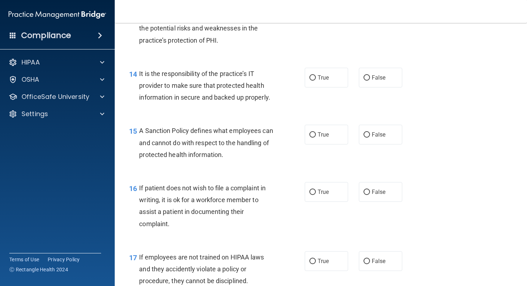
scroll to position [1027, 0]
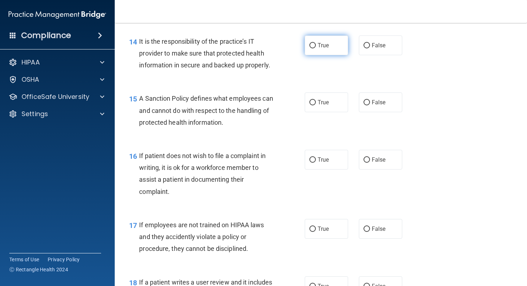
click at [311, 48] on input "True" at bounding box center [312, 45] width 6 height 5
radio input "true"
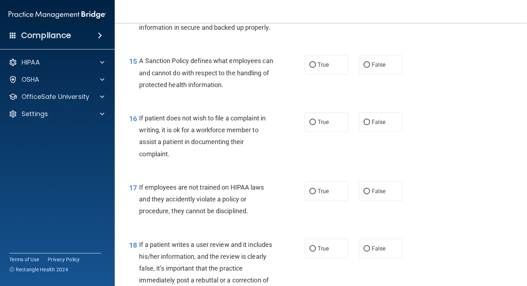
scroll to position [1099, 0]
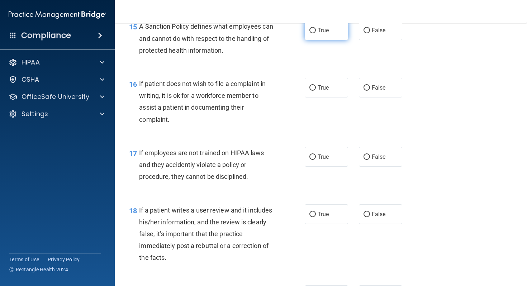
click at [313, 33] on input "True" at bounding box center [312, 30] width 6 height 5
radio input "true"
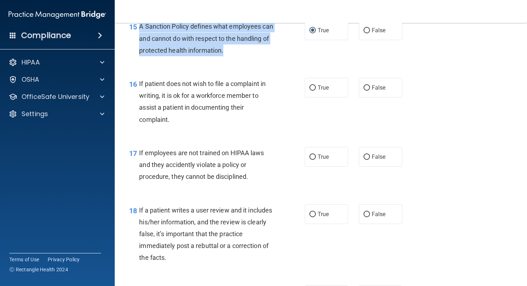
drag, startPoint x: 139, startPoint y: 37, endPoint x: 259, endPoint y: 65, distance: 123.5
click at [259, 60] on div "15 A Sanction Policy defines what employees can and cannot do with respect to t…" at bounding box center [216, 39] width 197 height 39
copy div "A Sanction Policy defines what employees can and cannot do with respect to the …"
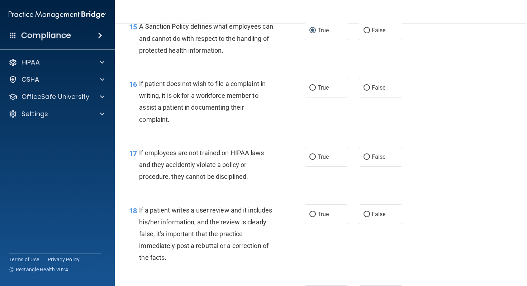
click at [284, 129] on div "16 If patient does not wish to file a complaint in writing, it is ok for a work…" at bounding box center [216, 103] width 197 height 51
click at [315, 91] on input "True" at bounding box center [312, 87] width 6 height 5
radio input "true"
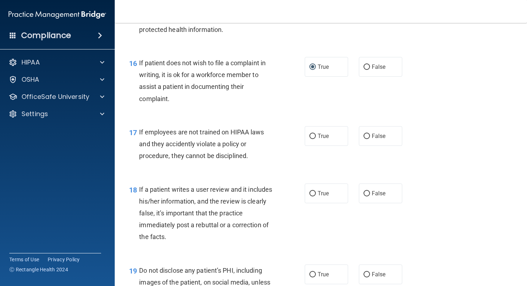
scroll to position [1217, 0]
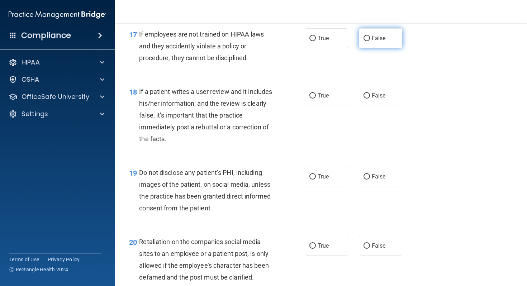
click at [368, 41] on input "False" at bounding box center [366, 38] width 6 height 5
radio input "true"
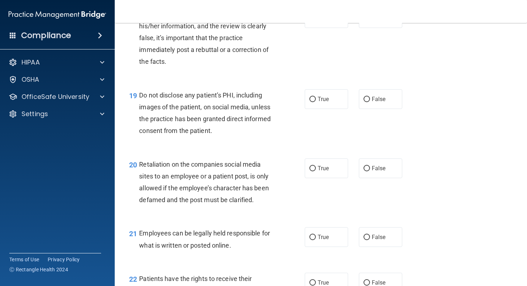
scroll to position [1275, 0]
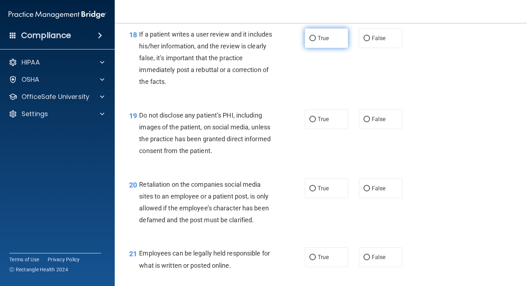
click at [311, 41] on input "True" at bounding box center [312, 38] width 6 height 5
radio input "true"
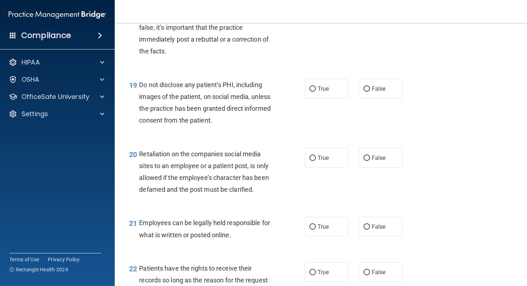
scroll to position [1272, 0]
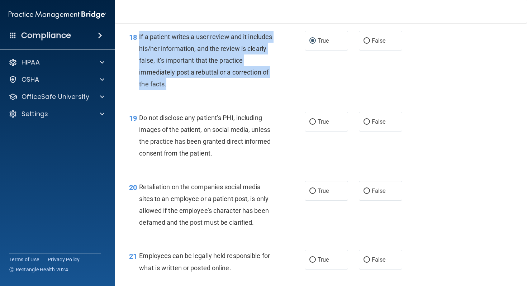
drag, startPoint x: 139, startPoint y: 49, endPoint x: 181, endPoint y: 101, distance: 66.5
click at [181, 90] on div "If a patient writes a user review and it includes his/her information, and the …" at bounding box center [209, 60] width 140 height 59
copy span "If a patient writes a user review and it includes his/her information, and the …"
click at [365, 44] on input "False" at bounding box center [366, 40] width 6 height 5
radio input "true"
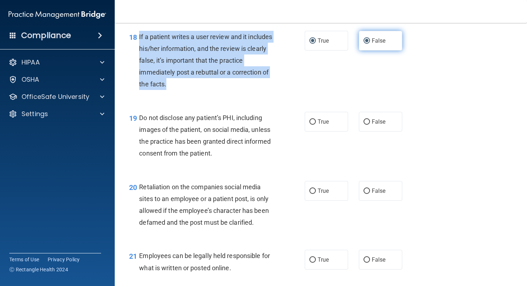
radio input "false"
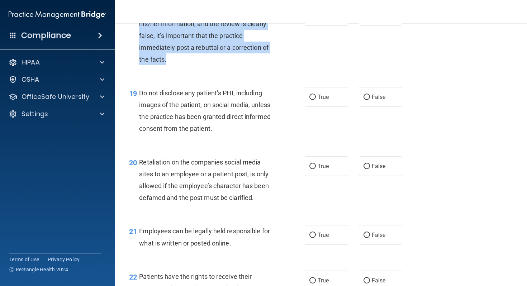
scroll to position [1319, 0]
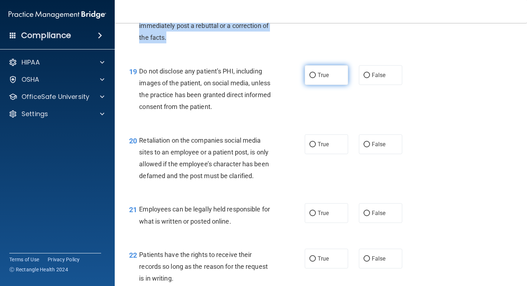
click at [312, 78] on input "True" at bounding box center [312, 75] width 6 height 5
radio input "true"
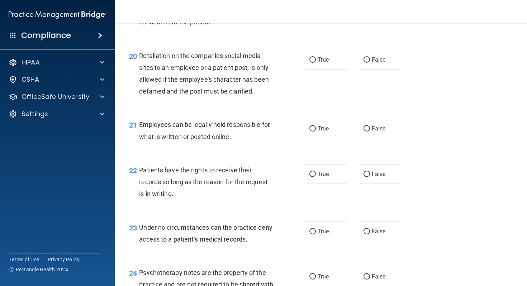
scroll to position [1428, 0]
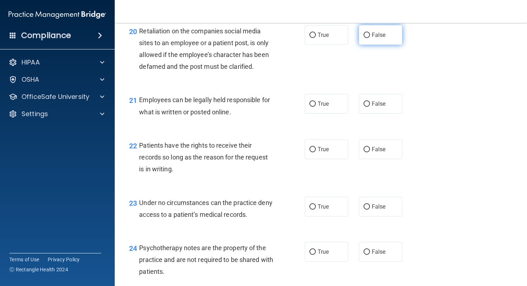
click at [367, 38] on input "False" at bounding box center [366, 35] width 6 height 5
radio input "true"
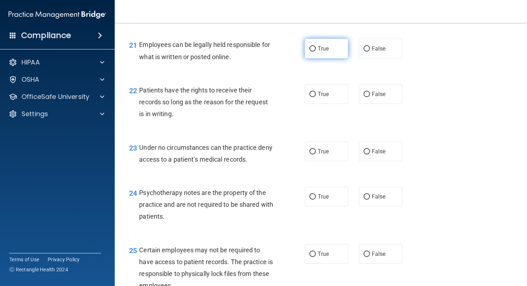
click at [312, 52] on input "True" at bounding box center [312, 48] width 6 height 5
radio input "true"
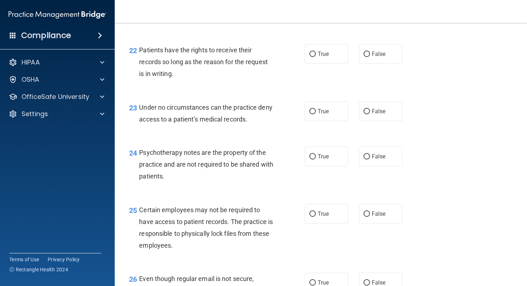
scroll to position [1528, 0]
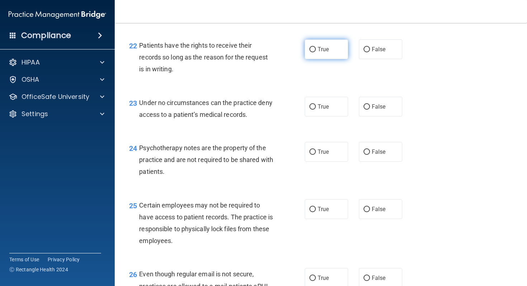
click at [315, 52] on input "True" at bounding box center [312, 49] width 6 height 5
radio input "true"
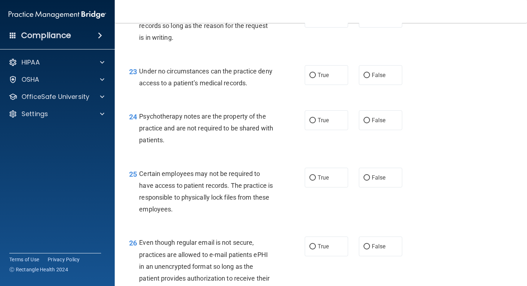
scroll to position [1586, 0]
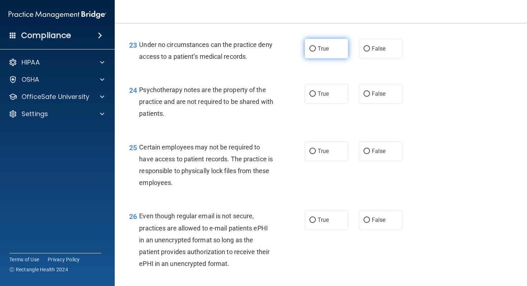
click at [311, 52] on input "True" at bounding box center [312, 48] width 6 height 5
radio input "true"
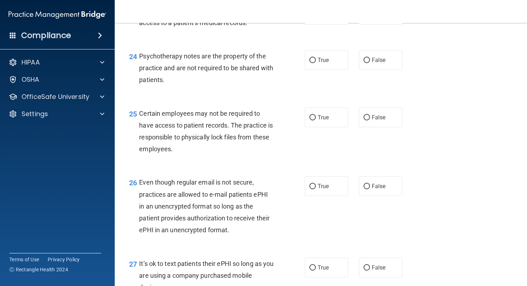
scroll to position [1592, 0]
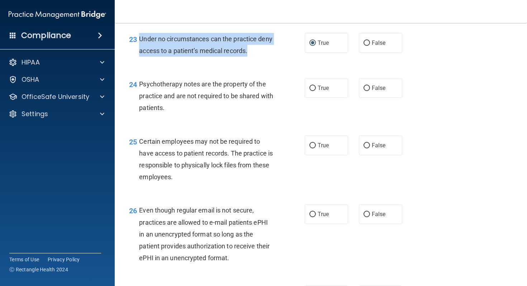
drag, startPoint x: 139, startPoint y: 50, endPoint x: 248, endPoint y: 62, distance: 110.0
click at [253, 57] on div "Under no circumstances can the practice deny access to a patient’s medical reco…" at bounding box center [209, 45] width 140 height 24
copy span "Under no circumstances can the practice deny access to a patient’s medical reco…"
click at [367, 46] on input "False" at bounding box center [366, 42] width 6 height 5
radio input "true"
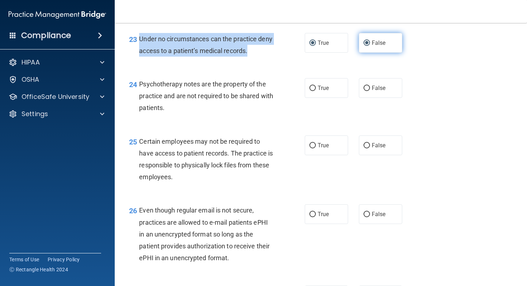
radio input "false"
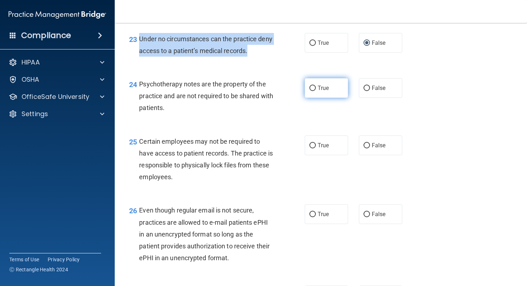
click at [314, 91] on input "True" at bounding box center [312, 88] width 6 height 5
radio input "true"
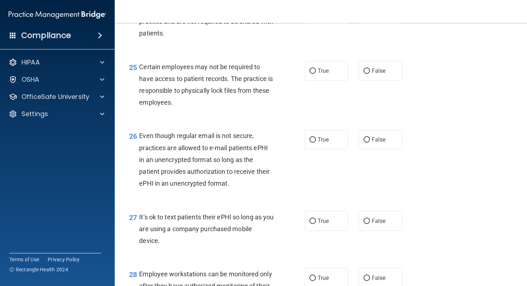
scroll to position [1685, 0]
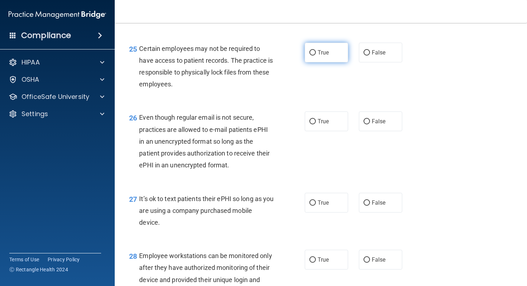
click at [312, 56] on input "True" at bounding box center [312, 52] width 6 height 5
radio input "true"
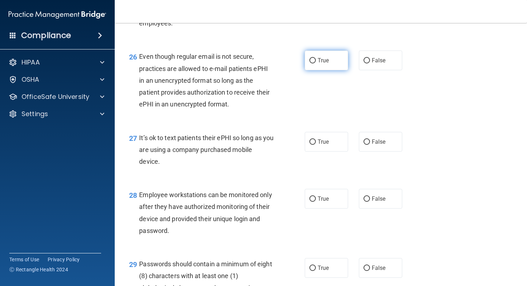
click at [313, 63] on input "True" at bounding box center [312, 60] width 6 height 5
radio input "true"
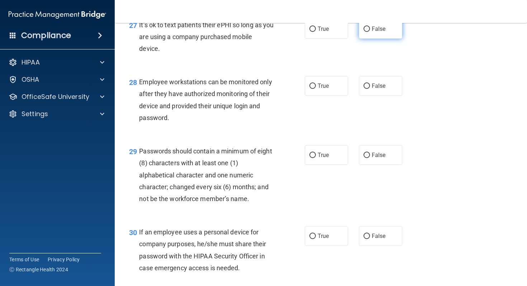
click at [365, 32] on input "False" at bounding box center [366, 29] width 6 height 5
radio input "true"
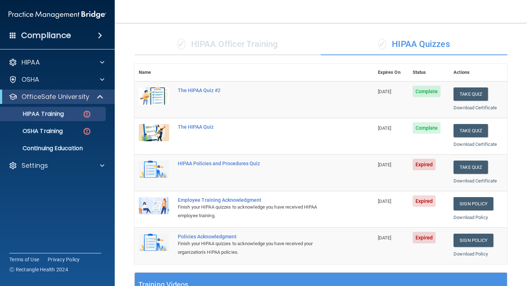
scroll to position [85, 0]
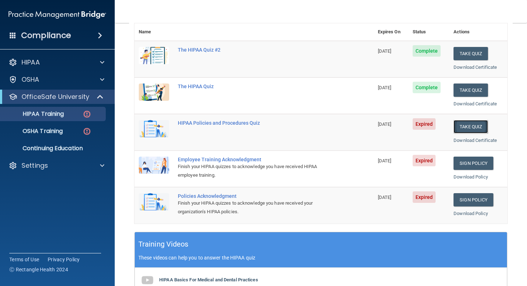
click at [471, 127] on button "Take Quiz" at bounding box center [470, 126] width 34 height 13
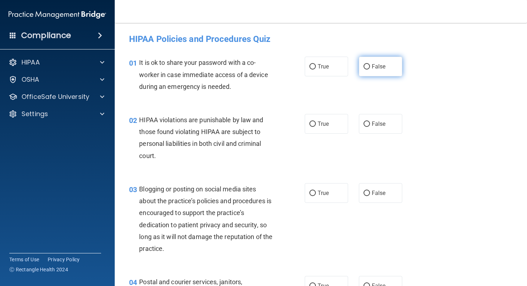
click at [366, 68] on input "False" at bounding box center [366, 66] width 6 height 5
radio input "true"
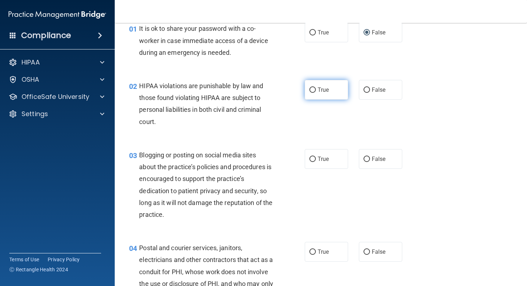
click at [309, 90] on input "True" at bounding box center [312, 89] width 6 height 5
radio input "true"
click at [311, 30] on input "True" at bounding box center [312, 32] width 6 height 5
radio input "true"
click at [364, 30] on input "False" at bounding box center [366, 32] width 6 height 5
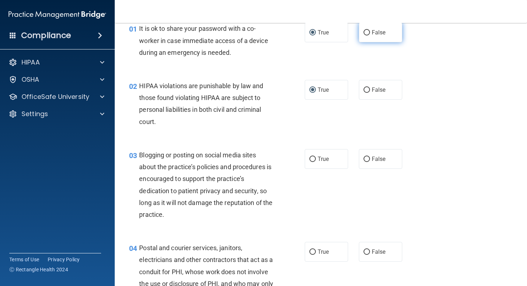
radio input "true"
radio input "false"
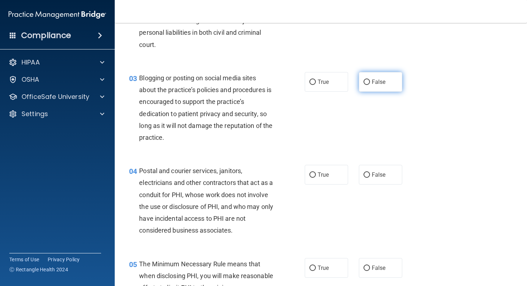
scroll to position [123, 0]
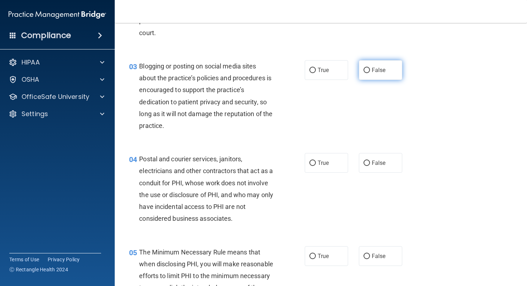
click at [364, 71] on input "False" at bounding box center [366, 70] width 6 height 5
radio input "true"
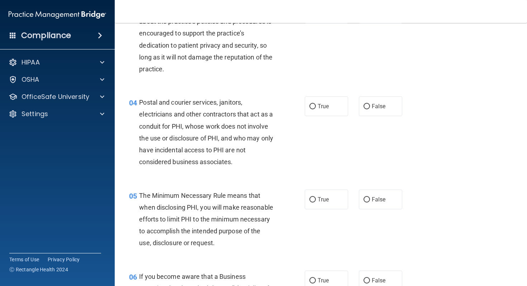
scroll to position [213, 0]
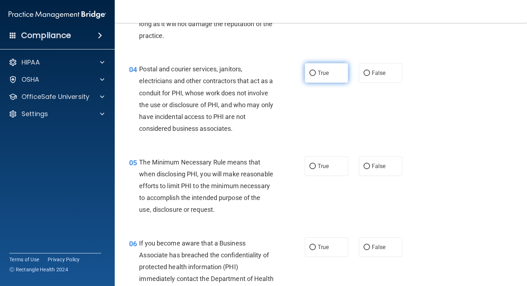
click at [310, 73] on input "True" at bounding box center [312, 73] width 6 height 5
radio input "true"
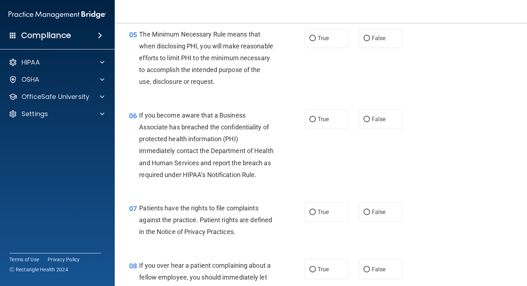
scroll to position [340, 0]
click at [315, 38] on input "True" at bounding box center [312, 38] width 6 height 5
radio input "true"
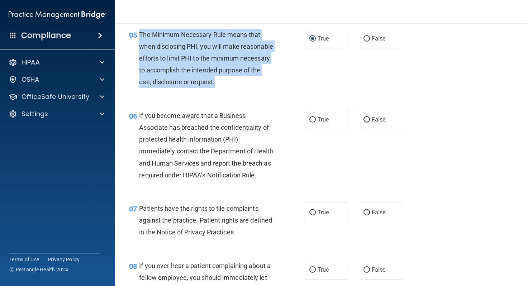
drag, startPoint x: 139, startPoint y: 32, endPoint x: 173, endPoint y: 94, distance: 70.2
click at [173, 88] on div "The Minimum Necessary Rule means that when disclosing PHI, you will make reason…" at bounding box center [209, 58] width 140 height 59
copy span "The Minimum Necessary Rule means that when disclosing PHI, you will make reason…"
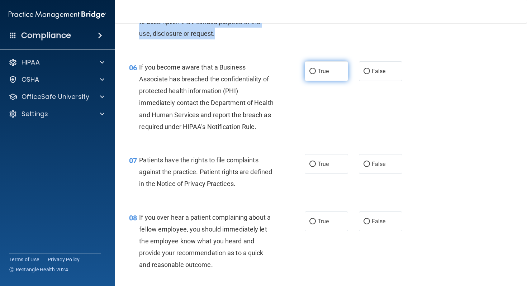
click at [312, 74] on input "True" at bounding box center [312, 71] width 6 height 5
radio input "true"
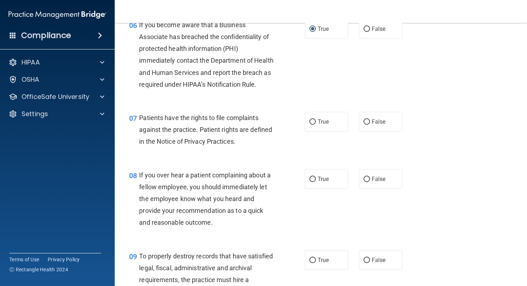
scroll to position [478, 0]
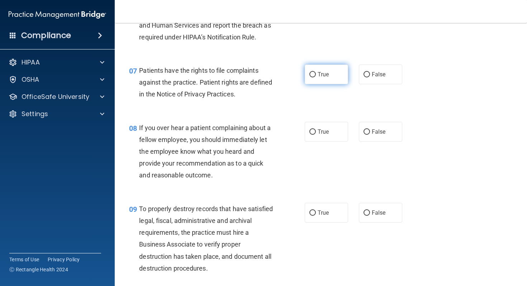
click at [310, 77] on input "True" at bounding box center [312, 74] width 6 height 5
radio input "true"
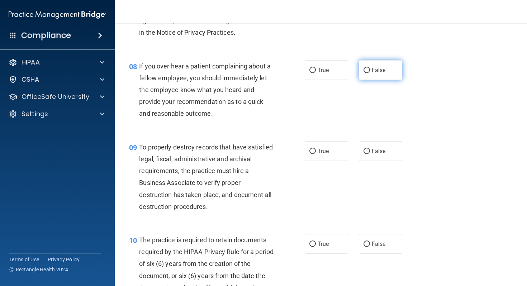
click at [366, 73] on input "False" at bounding box center [366, 70] width 6 height 5
radio input "true"
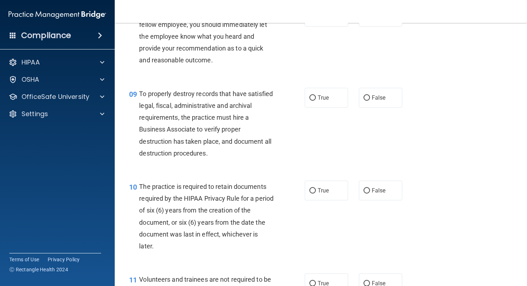
scroll to position [650, 0]
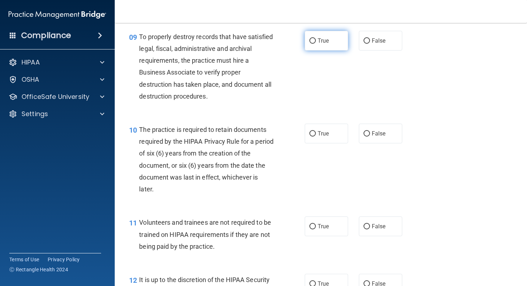
click at [311, 44] on input "True" at bounding box center [312, 40] width 6 height 5
radio input "true"
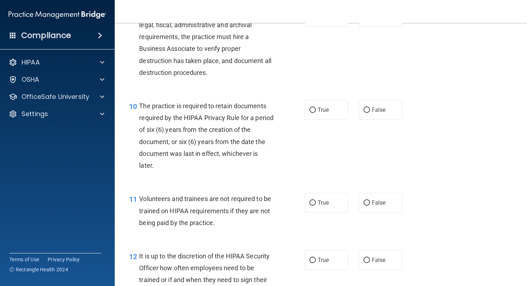
scroll to position [658, 0]
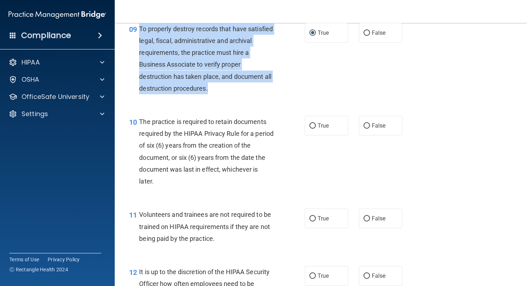
drag, startPoint x: 139, startPoint y: 40, endPoint x: 215, endPoint y: 100, distance: 96.5
click at [215, 98] on div "09 To properly destroy records that have satisfied legal, fiscal, administrativ…" at bounding box center [216, 60] width 197 height 75
click at [366, 36] on input "False" at bounding box center [366, 32] width 6 height 5
radio input "true"
radio input "false"
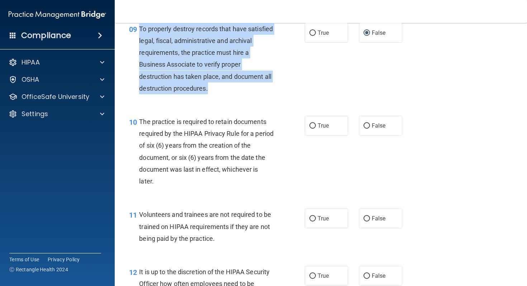
scroll to position [719, 0]
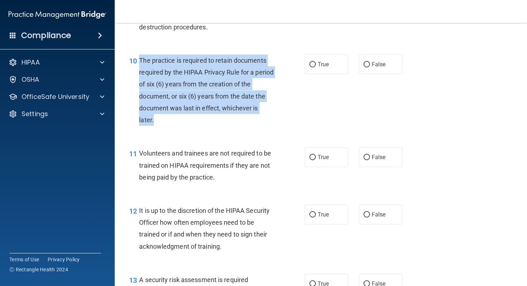
drag, startPoint x: 139, startPoint y: 72, endPoint x: 162, endPoint y: 133, distance: 64.7
click at [163, 126] on div "The practice is required to retain documents required by the HIPAA Privacy Rule…" at bounding box center [209, 89] width 140 height 71
click at [311, 67] on input "True" at bounding box center [312, 64] width 6 height 5
radio input "true"
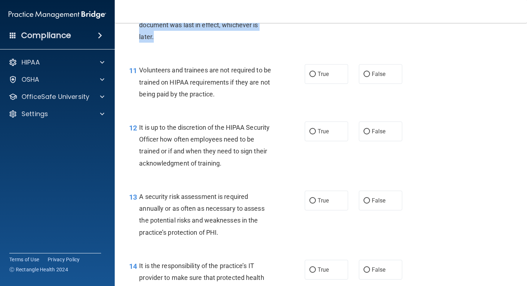
scroll to position [807, 0]
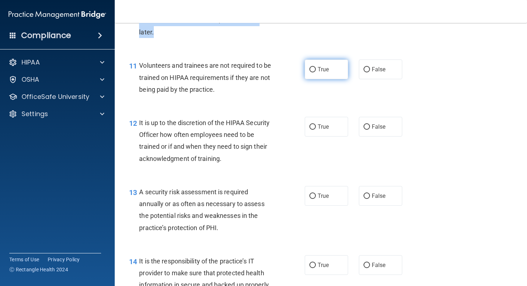
click at [311, 72] on input "True" at bounding box center [312, 69] width 6 height 5
radio input "true"
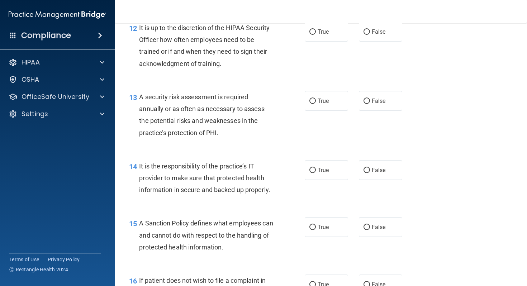
scroll to position [911, 0]
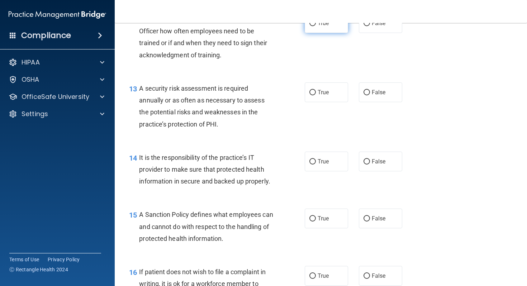
click at [311, 26] on input "True" at bounding box center [312, 23] width 6 height 5
radio input "true"
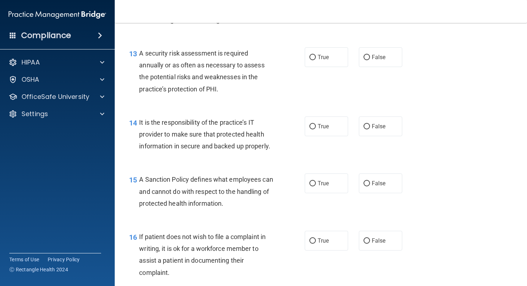
scroll to position [980, 0]
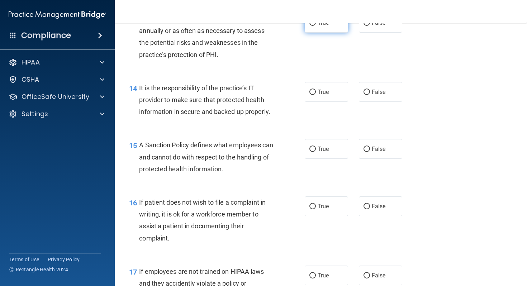
click at [311, 26] on input "True" at bounding box center [312, 22] width 6 height 5
radio input "true"
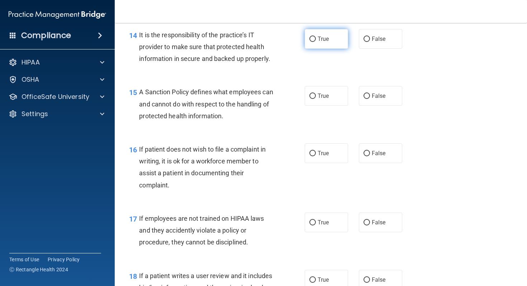
click at [310, 42] on input "True" at bounding box center [312, 39] width 6 height 5
radio input "true"
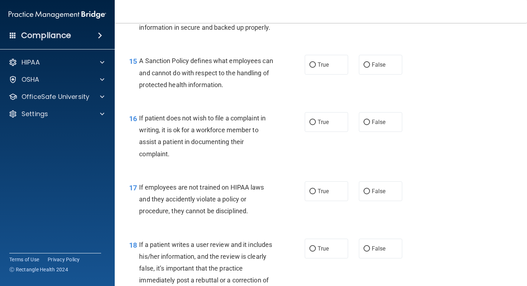
scroll to position [1076, 0]
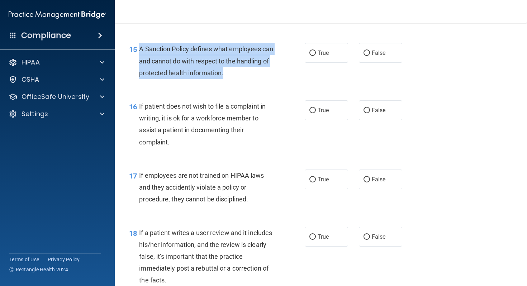
drag, startPoint x: 139, startPoint y: 61, endPoint x: 263, endPoint y: 85, distance: 125.5
click at [263, 79] on div "A Sanction Policy defines what employees can and cannot do with respect to the …" at bounding box center [209, 61] width 140 height 36
click at [313, 56] on input "True" at bounding box center [312, 53] width 6 height 5
radio input "true"
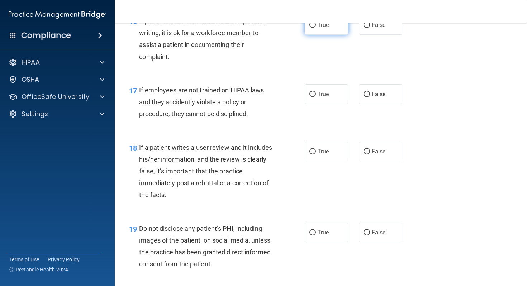
click at [313, 28] on input "True" at bounding box center [312, 25] width 6 height 5
radio input "true"
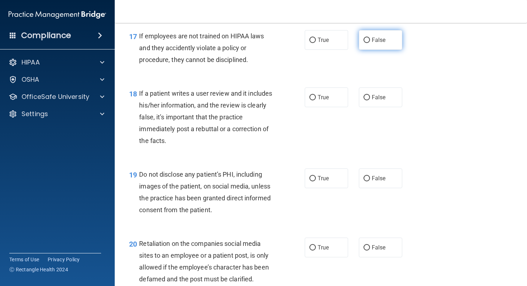
click at [366, 43] on input "False" at bounding box center [366, 40] width 6 height 5
radio input "true"
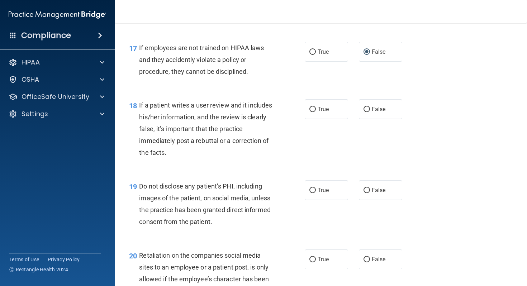
scroll to position [1188, 0]
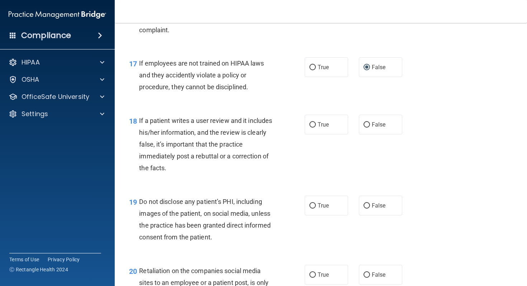
drag, startPoint x: 139, startPoint y: 75, endPoint x: 267, endPoint y: 104, distance: 131.4
click at [267, 93] on div "If employees are not trained on HIPAA laws and they accidently violate a policy…" at bounding box center [209, 75] width 140 height 36
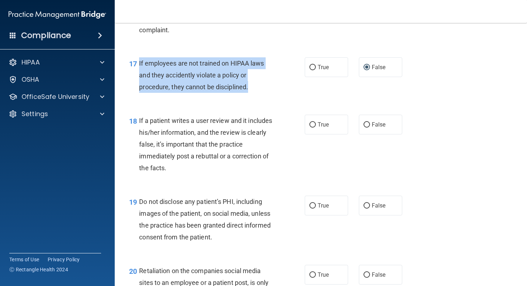
drag, startPoint x: 251, startPoint y: 101, endPoint x: 142, endPoint y: 74, distance: 112.3
click at [139, 74] on div "If employees are not trained on HIPAA laws and they accidently violate a policy…" at bounding box center [209, 75] width 140 height 36
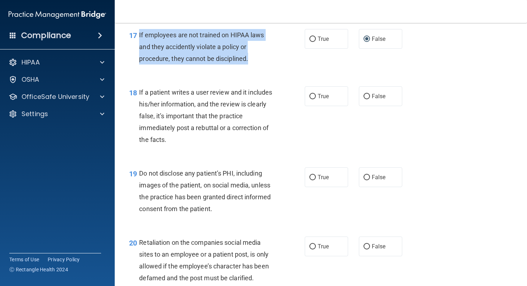
scroll to position [1235, 0]
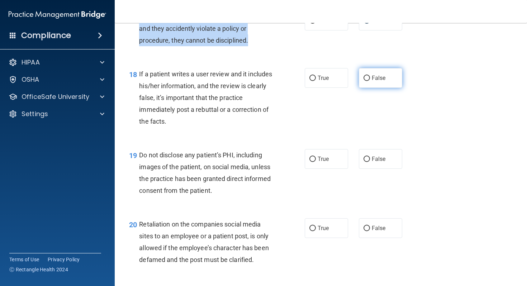
click at [364, 81] on input "False" at bounding box center [366, 78] width 6 height 5
radio input "true"
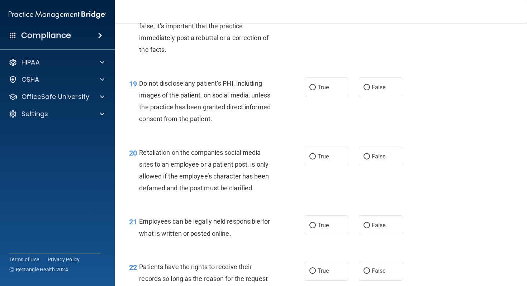
scroll to position [1330, 0]
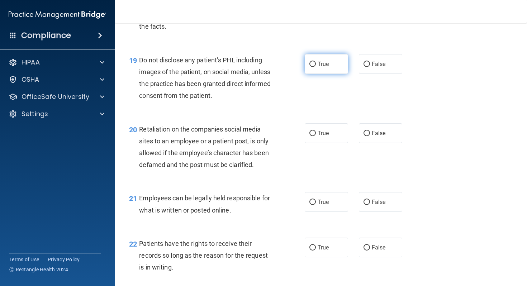
click at [312, 67] on input "True" at bounding box center [312, 64] width 6 height 5
radio input "true"
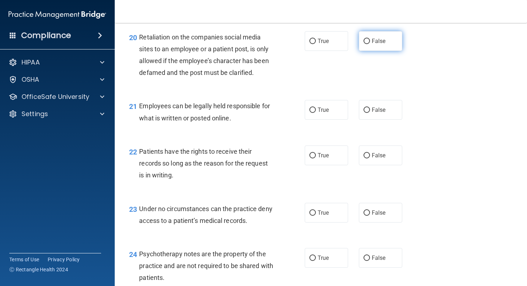
click at [369, 44] on input "False" at bounding box center [366, 41] width 6 height 5
radio input "true"
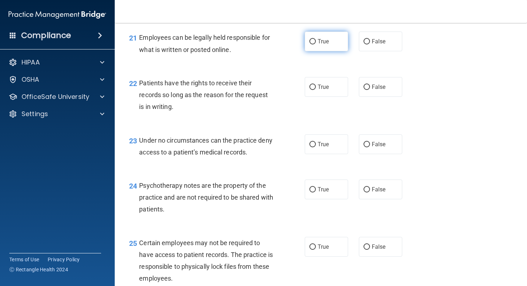
click at [311, 44] on input "True" at bounding box center [312, 41] width 6 height 5
radio input "true"
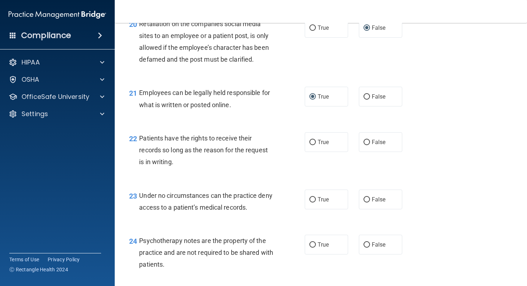
scroll to position [1505, 0]
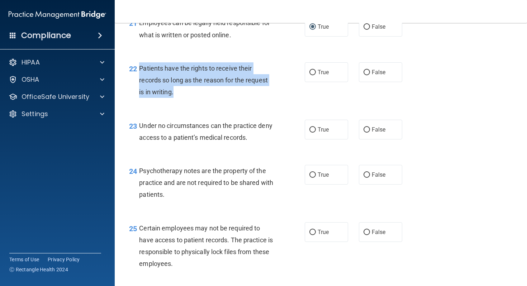
drag, startPoint x: 139, startPoint y: 80, endPoint x: 176, endPoint y: 103, distance: 43.4
click at [176, 102] on div "22 Patients have the rights to receive their records so long as the reason for …" at bounding box center [216, 81] width 197 height 39
click at [368, 75] on input "False" at bounding box center [366, 72] width 6 height 5
radio input "true"
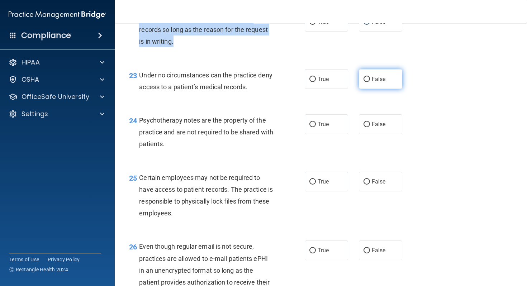
click at [365, 82] on input "False" at bounding box center [366, 79] width 6 height 5
radio input "true"
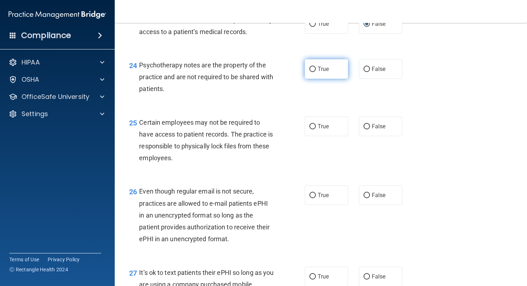
click at [312, 72] on input "True" at bounding box center [312, 69] width 6 height 5
radio input "true"
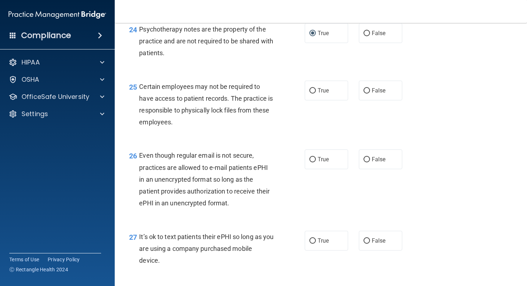
scroll to position [1676, 0]
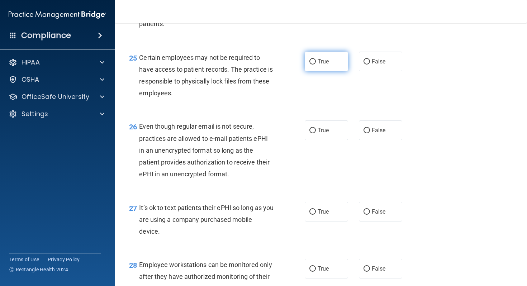
click at [311, 64] on input "True" at bounding box center [312, 61] width 6 height 5
radio input "true"
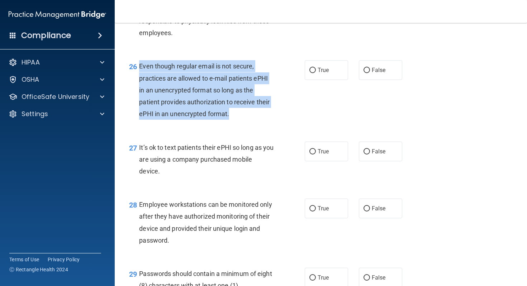
drag, startPoint x: 140, startPoint y: 79, endPoint x: 238, endPoint y: 129, distance: 109.8
click at [238, 120] on div "Even though regular email is not secure, practices are allowed to e-mail patien…" at bounding box center [209, 89] width 140 height 59
click at [364, 73] on input "False" at bounding box center [366, 70] width 6 height 5
radio input "true"
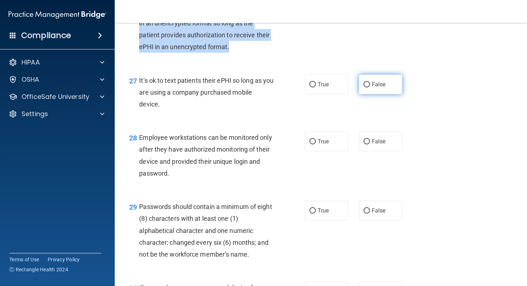
click at [369, 87] on input "False" at bounding box center [366, 84] width 6 height 5
radio input "true"
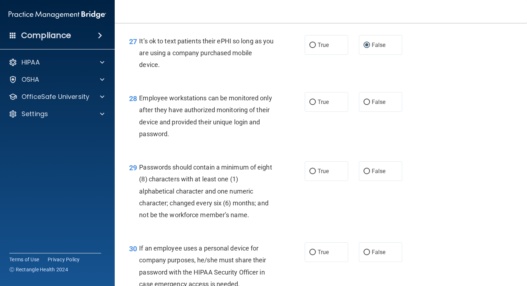
scroll to position [1865, 0]
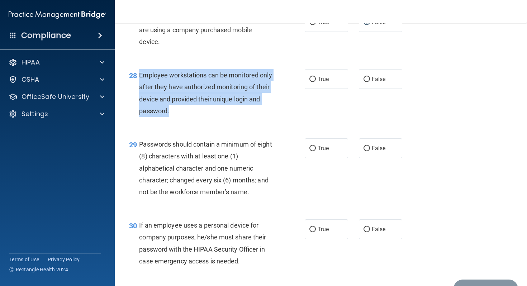
drag, startPoint x: 139, startPoint y: 87, endPoint x: 182, endPoint y: 126, distance: 57.8
click at [182, 117] on div "Employee workstations can be monitored only after they have authorized monitori…" at bounding box center [209, 93] width 140 height 48
click at [364, 82] on input "False" at bounding box center [366, 79] width 6 height 5
radio input "true"
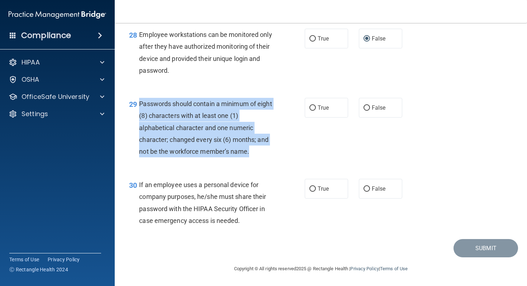
drag, startPoint x: 140, startPoint y: 104, endPoint x: 250, endPoint y: 151, distance: 118.8
click at [250, 151] on div "Passwords should contain a minimum of eight (8) characters with at least one (1…" at bounding box center [209, 127] width 140 height 59
click at [312, 106] on input "True" at bounding box center [312, 107] width 6 height 5
radio input "true"
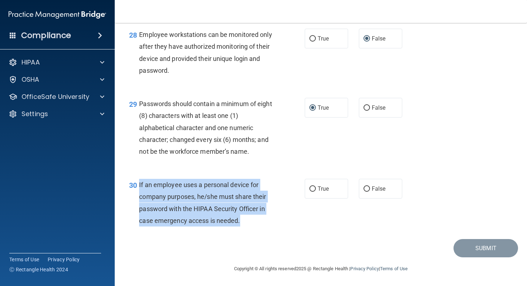
drag, startPoint x: 139, startPoint y: 184, endPoint x: 242, endPoint y: 229, distance: 112.2
click at [242, 229] on div "30 If an employee uses a personal device for company purposes, he/she must shar…" at bounding box center [216, 204] width 197 height 51
click at [313, 188] on input "True" at bounding box center [312, 188] width 6 height 5
radio input "true"
click at [484, 248] on button "Submit" at bounding box center [485, 248] width 64 height 18
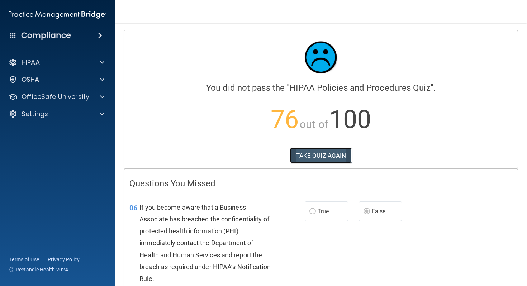
click at [315, 154] on button "TAKE QUIZ AGAIN" at bounding box center [321, 156] width 62 height 16
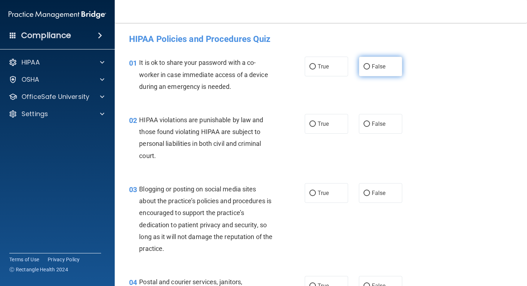
click at [368, 66] on input "False" at bounding box center [366, 66] width 6 height 5
radio input "true"
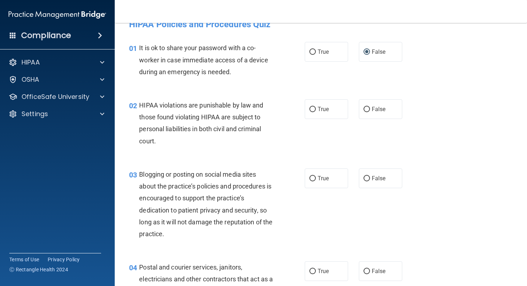
scroll to position [29, 0]
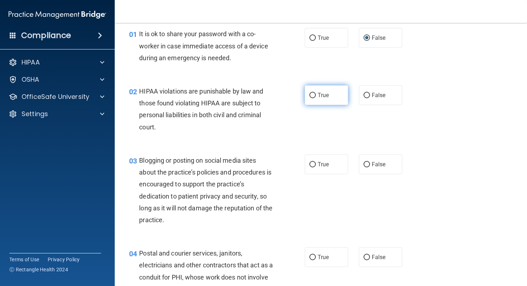
click at [311, 93] on input "True" at bounding box center [312, 95] width 6 height 5
radio input "true"
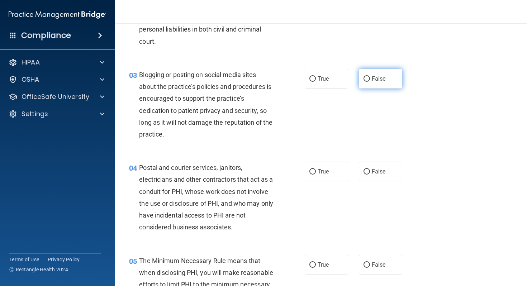
click at [367, 78] on input "False" at bounding box center [366, 78] width 6 height 5
radio input "true"
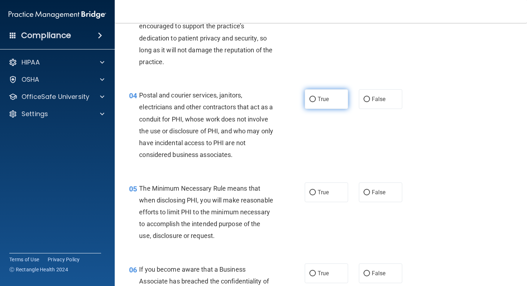
click at [311, 101] on input "True" at bounding box center [312, 99] width 6 height 5
radio input "true"
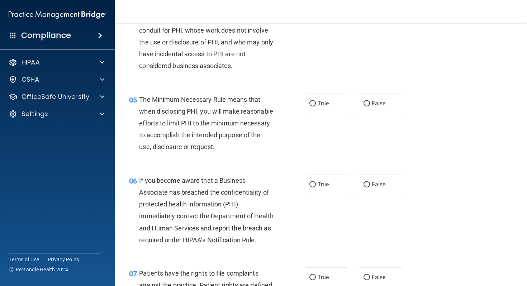
scroll to position [308, 0]
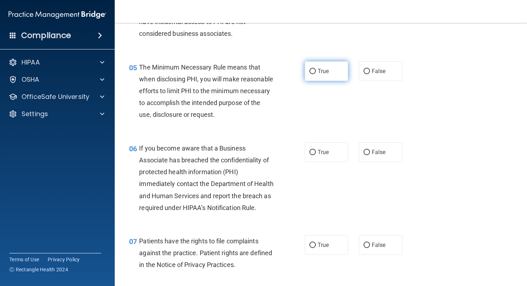
click at [311, 72] on input "True" at bounding box center [312, 71] width 6 height 5
radio input "true"
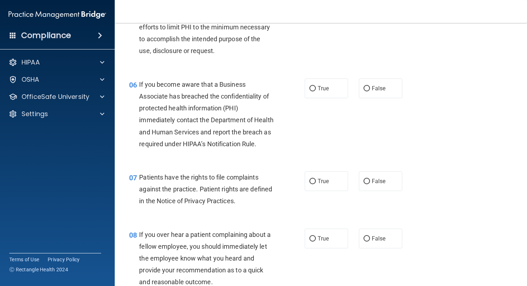
scroll to position [415, 0]
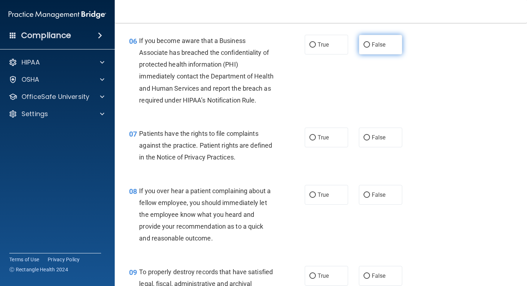
click at [365, 48] on input "False" at bounding box center [366, 44] width 6 height 5
radio input "true"
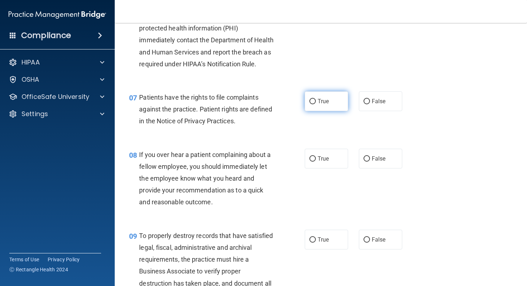
click at [311, 104] on input "True" at bounding box center [312, 101] width 6 height 5
radio input "true"
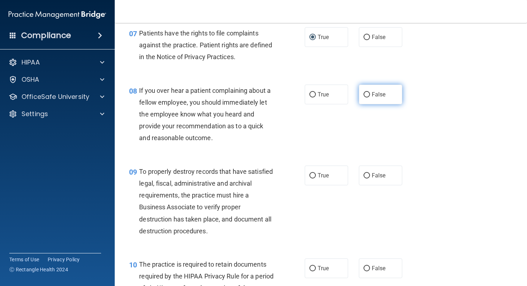
click at [364, 97] on input "False" at bounding box center [366, 94] width 6 height 5
radio input "true"
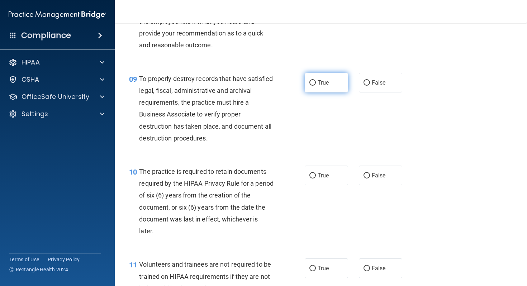
click at [312, 86] on input "True" at bounding box center [312, 82] width 6 height 5
radio input "true"
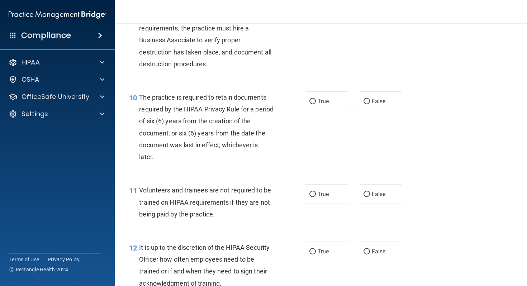
scroll to position [748, 0]
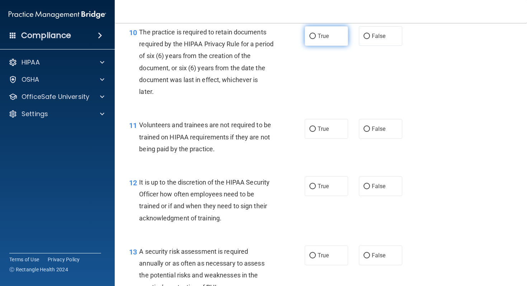
click at [312, 39] on input "True" at bounding box center [312, 36] width 6 height 5
radio input "true"
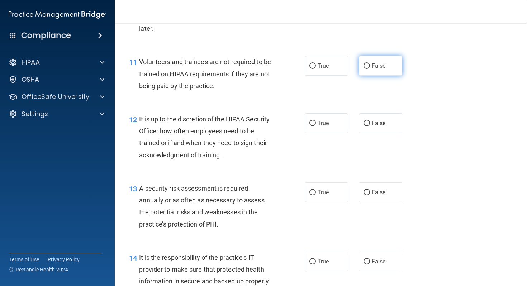
click at [369, 69] on input "False" at bounding box center [366, 65] width 6 height 5
radio input "true"
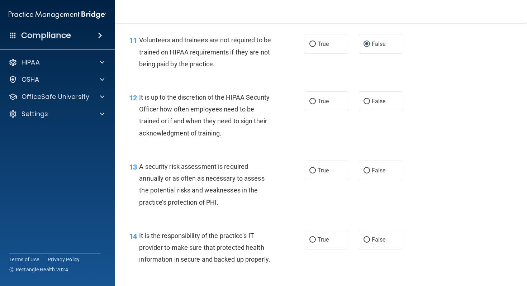
scroll to position [847, 0]
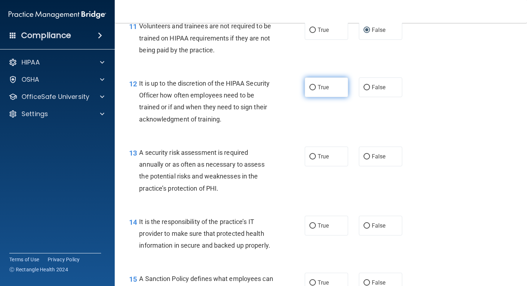
click at [311, 90] on input "True" at bounding box center [312, 87] width 6 height 5
radio input "true"
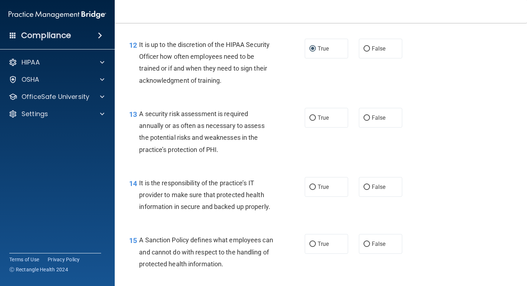
scroll to position [949, 0]
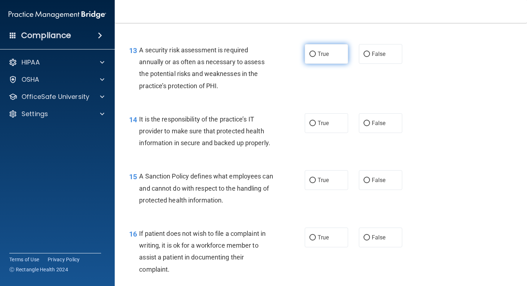
click at [310, 57] on input "True" at bounding box center [312, 54] width 6 height 5
radio input "true"
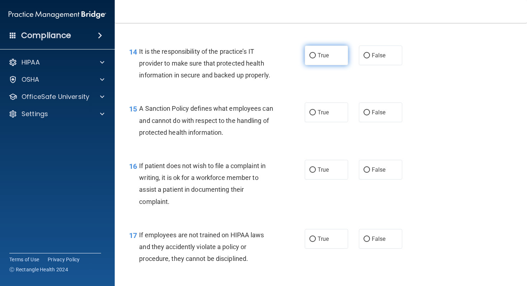
click at [315, 64] on label "True" at bounding box center [326, 56] width 43 height 20
click at [315, 58] on input "True" at bounding box center [312, 55] width 6 height 5
radio input "true"
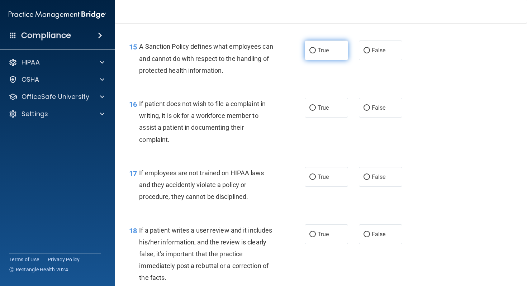
click at [311, 53] on input "True" at bounding box center [312, 50] width 6 height 5
radio input "true"
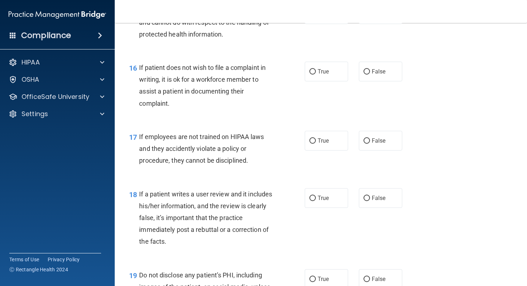
scroll to position [1138, 0]
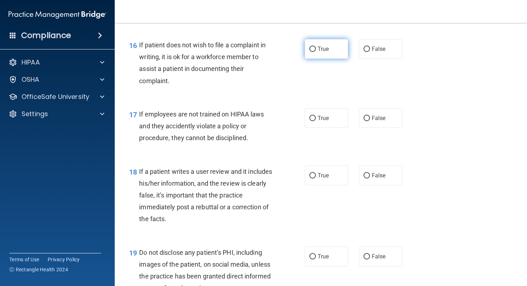
click at [314, 52] on input "True" at bounding box center [312, 49] width 6 height 5
radio input "true"
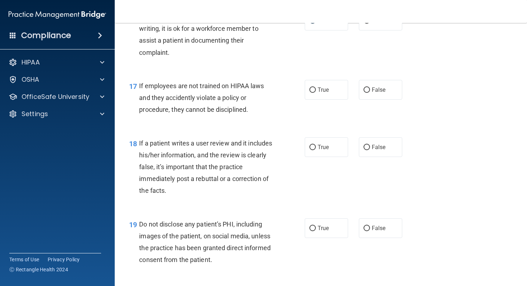
scroll to position [1180, 0]
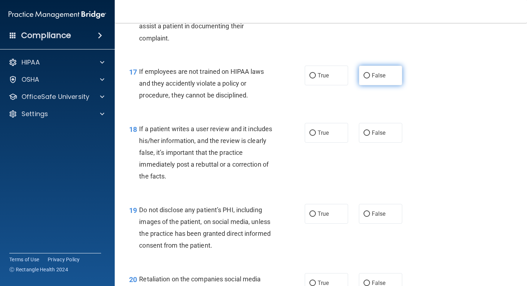
click at [365, 78] on input "False" at bounding box center [366, 75] width 6 height 5
radio input "true"
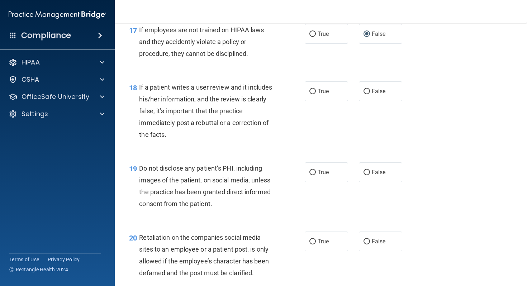
scroll to position [1269, 0]
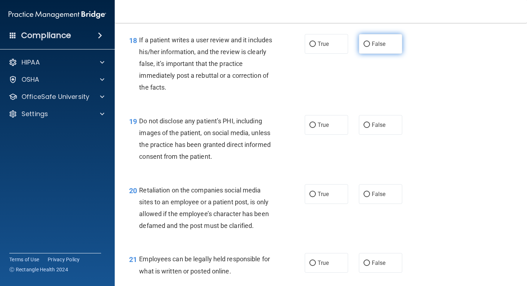
click at [368, 47] on input "False" at bounding box center [366, 44] width 6 height 5
radio input "true"
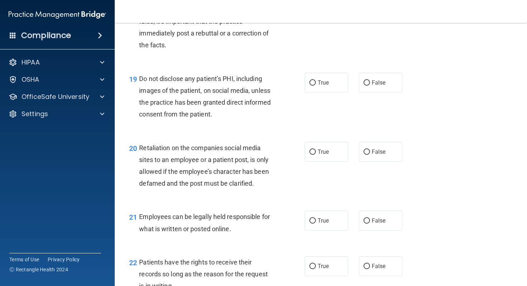
scroll to position [1345, 0]
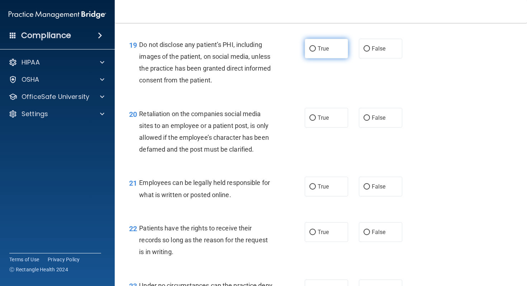
click at [311, 52] on input "True" at bounding box center [312, 48] width 6 height 5
radio input "true"
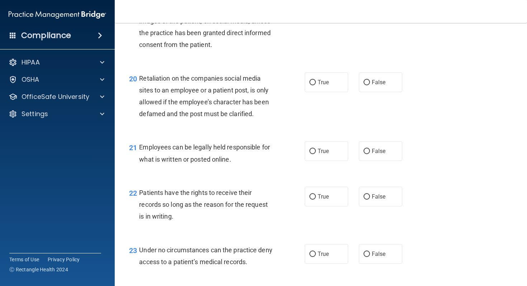
scroll to position [1415, 0]
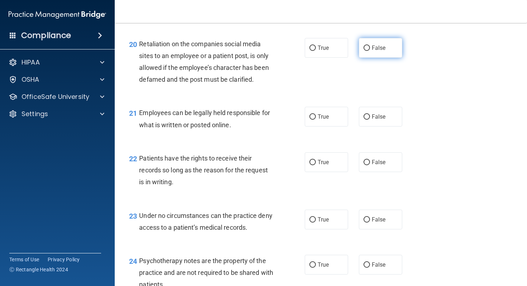
click at [365, 51] on input "False" at bounding box center [366, 48] width 6 height 5
radio input "true"
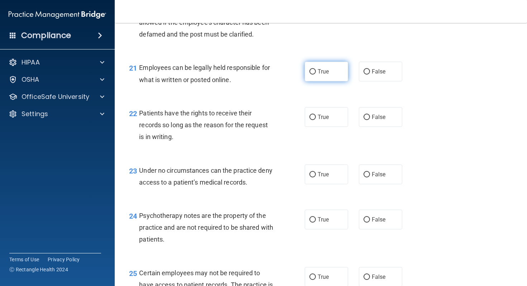
click at [313, 75] on input "True" at bounding box center [312, 71] width 6 height 5
radio input "true"
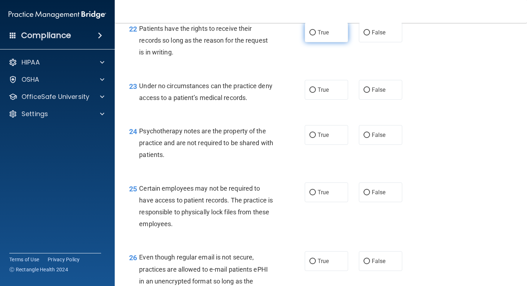
click at [312, 35] on input "True" at bounding box center [312, 32] width 6 height 5
radio input "true"
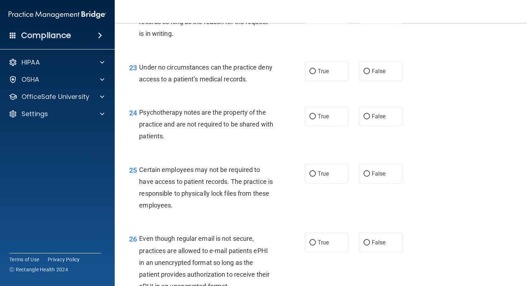
scroll to position [1553, 0]
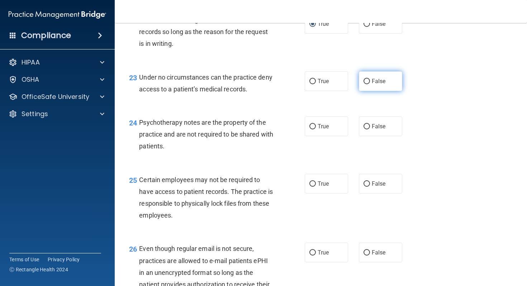
click at [365, 84] on input "False" at bounding box center [366, 81] width 6 height 5
radio input "true"
click at [366, 27] on input "False" at bounding box center [366, 23] width 6 height 5
radio input "true"
radio input "false"
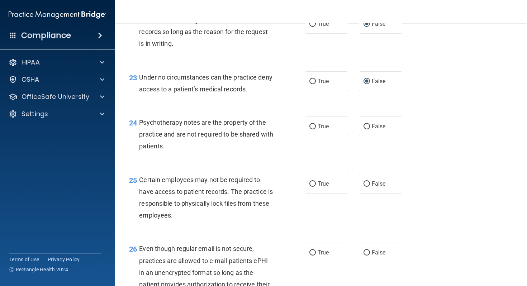
scroll to position [1593, 0]
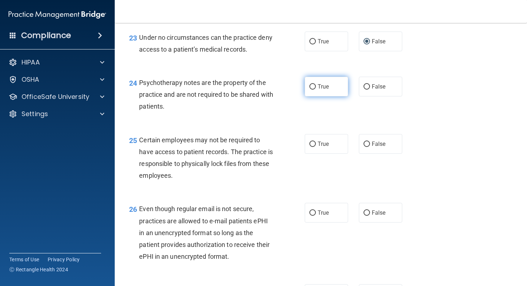
click at [312, 90] on input "True" at bounding box center [312, 86] width 6 height 5
radio input "true"
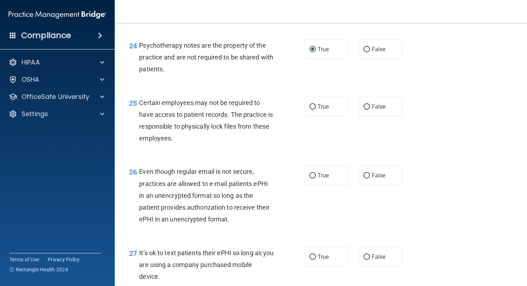
scroll to position [1694, 0]
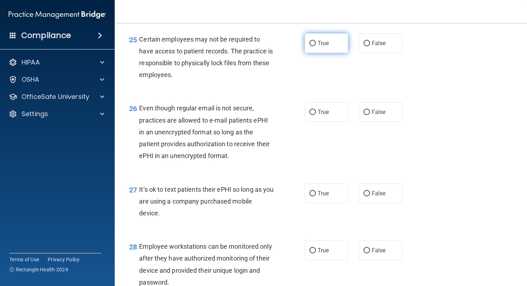
click at [311, 46] on input "True" at bounding box center [312, 43] width 6 height 5
radio input "true"
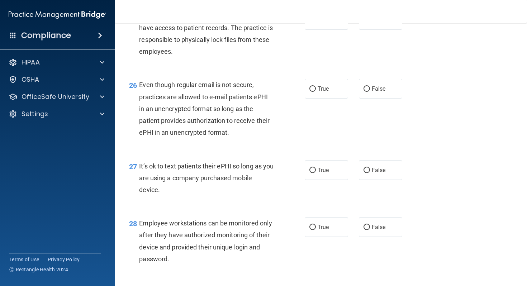
scroll to position [1731, 0]
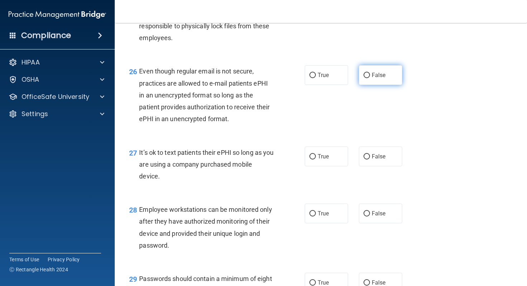
click at [367, 78] on input "False" at bounding box center [366, 75] width 6 height 5
radio input "true"
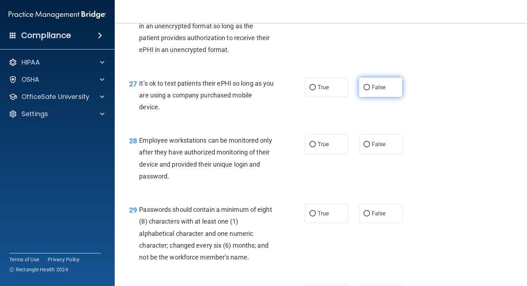
click at [367, 90] on input "False" at bounding box center [366, 87] width 6 height 5
radio input "true"
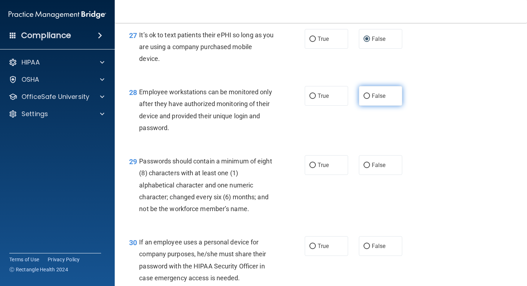
click at [366, 99] on input "False" at bounding box center [366, 96] width 6 height 5
radio input "true"
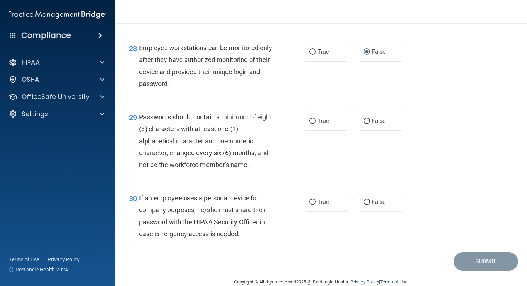
scroll to position [1918, 0]
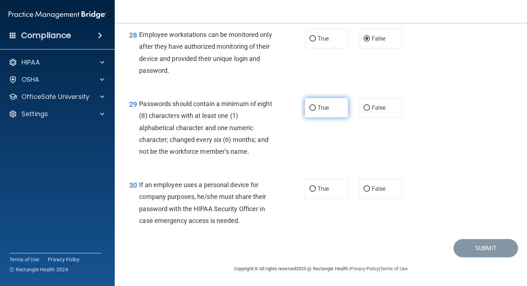
click at [312, 109] on input "True" at bounding box center [312, 107] width 6 height 5
radio input "true"
click at [365, 188] on input "False" at bounding box center [366, 188] width 6 height 5
radio input "true"
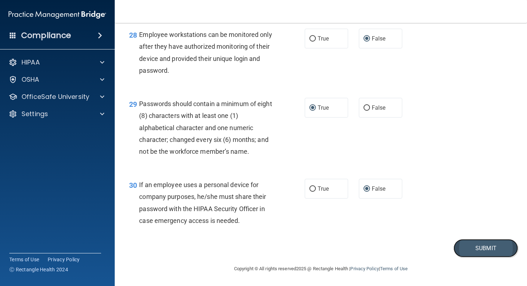
click at [486, 246] on button "Submit" at bounding box center [485, 248] width 64 height 18
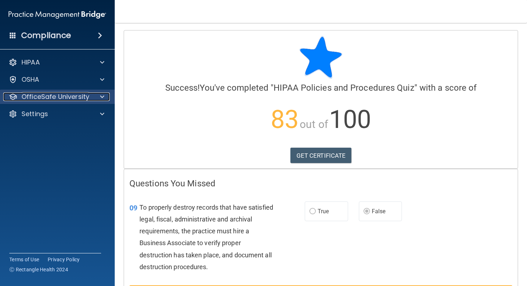
click at [79, 92] on p "OfficeSafe University" at bounding box center [55, 96] width 68 height 9
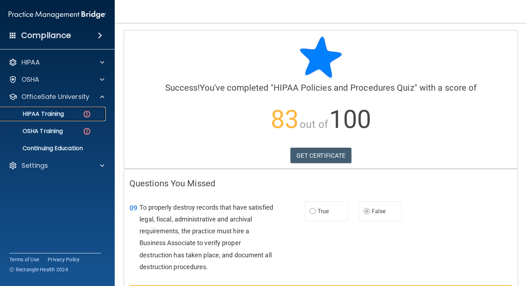
click at [60, 116] on p "HIPAA Training" at bounding box center [34, 113] width 59 height 7
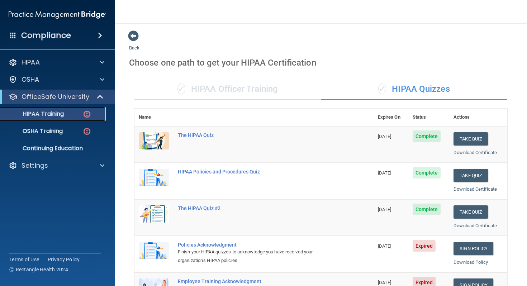
scroll to position [109, 0]
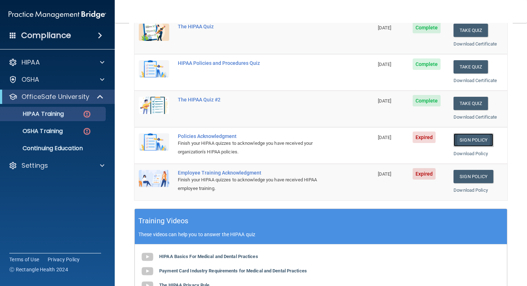
click at [473, 139] on link "Sign Policy" at bounding box center [473, 139] width 40 height 13
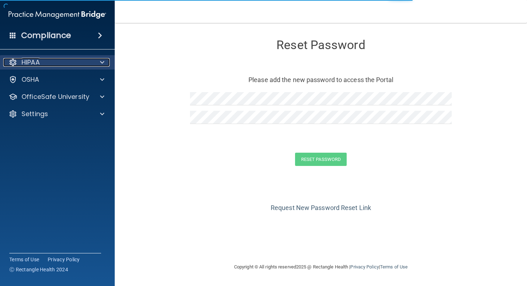
click at [51, 63] on div "HIPAA" at bounding box center [47, 62] width 89 height 9
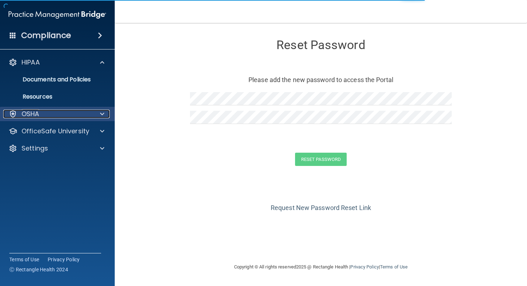
click at [51, 114] on div "OSHA" at bounding box center [47, 114] width 89 height 9
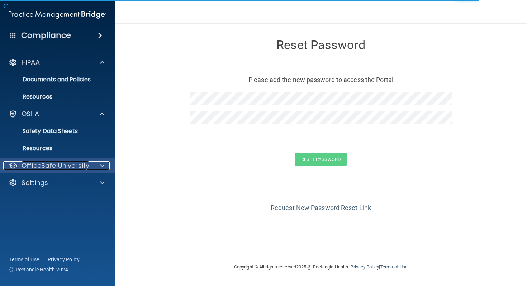
click at [48, 163] on p "OfficeSafe University" at bounding box center [55, 165] width 68 height 9
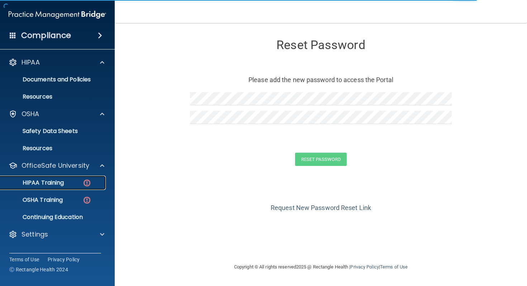
click at [56, 185] on p "HIPAA Training" at bounding box center [34, 182] width 59 height 7
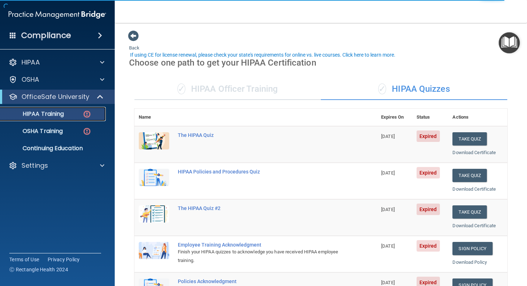
scroll to position [253, 0]
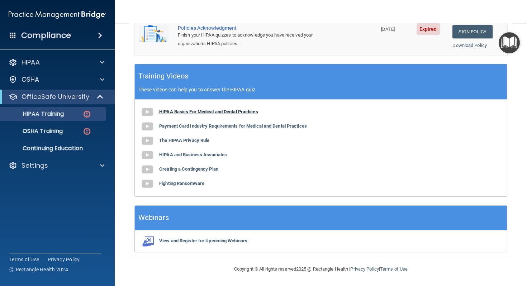
click at [185, 111] on b "HIPAA Basics For Medical and Dental Practices" at bounding box center [208, 111] width 99 height 5
click at [190, 142] on b "The HIPAA Privacy Rule" at bounding box center [184, 140] width 50 height 5
click at [182, 155] on b "HIPAA and Business Associates" at bounding box center [193, 154] width 68 height 5
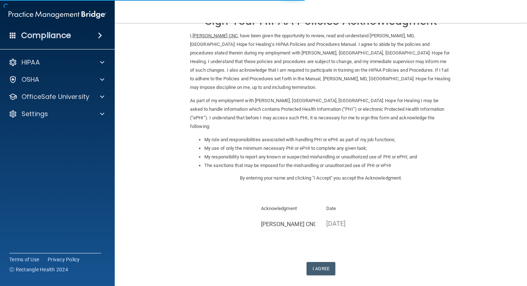
scroll to position [42, 0]
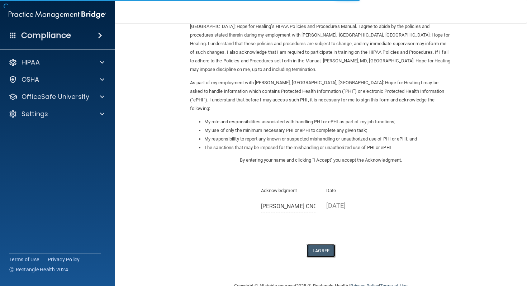
click at [325, 244] on button "I Agree" at bounding box center [320, 250] width 29 height 13
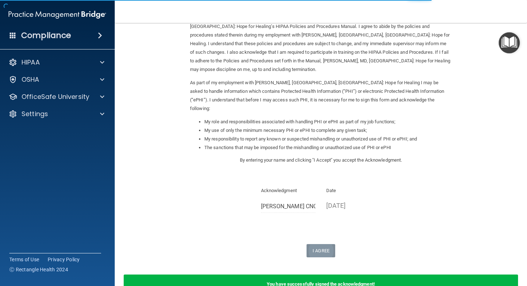
scroll to position [70, 0]
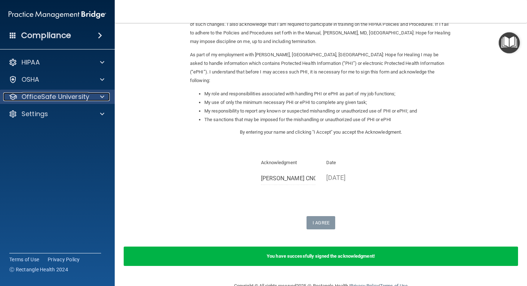
click at [68, 98] on p "OfficeSafe University" at bounding box center [55, 96] width 68 height 9
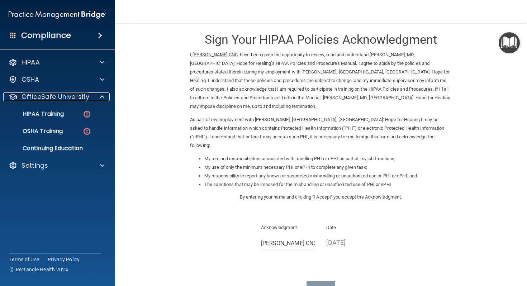
scroll to position [0, 0]
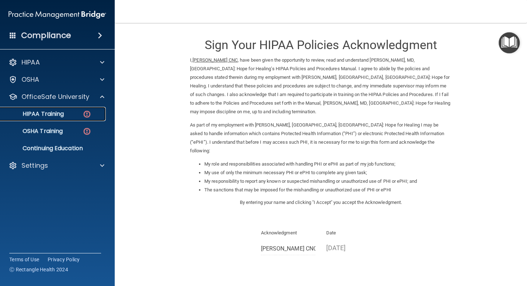
click at [61, 119] on link "HIPAA Training" at bounding box center [49, 114] width 113 height 14
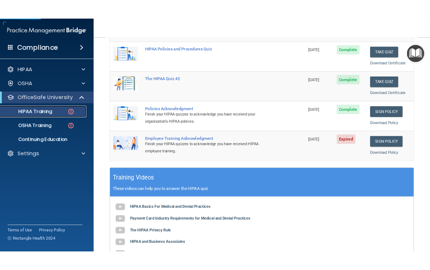
scroll to position [173, 0]
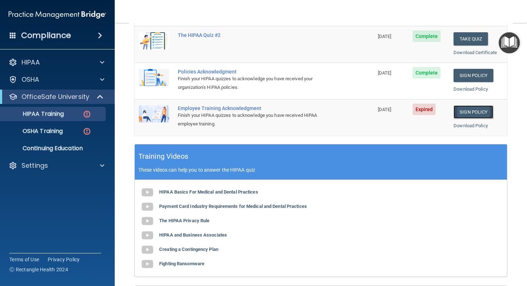
click at [466, 114] on link "Sign Policy" at bounding box center [473, 111] width 40 height 13
click at [466, 111] on link "Sign Policy" at bounding box center [473, 111] width 40 height 13
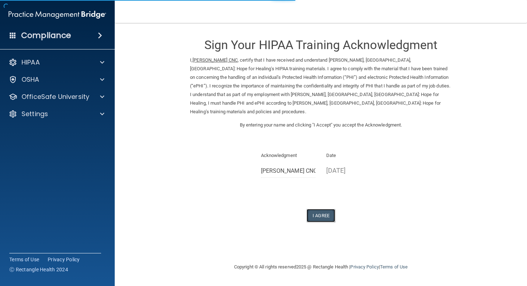
click at [322, 209] on button "I Agree" at bounding box center [320, 215] width 29 height 13
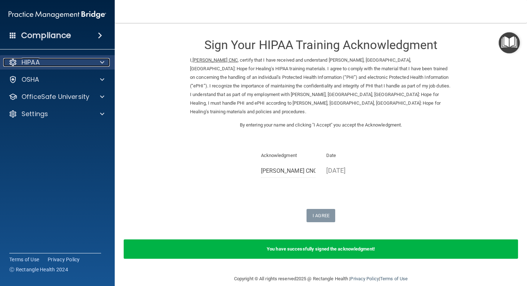
click at [57, 63] on div "HIPAA" at bounding box center [47, 62] width 89 height 9
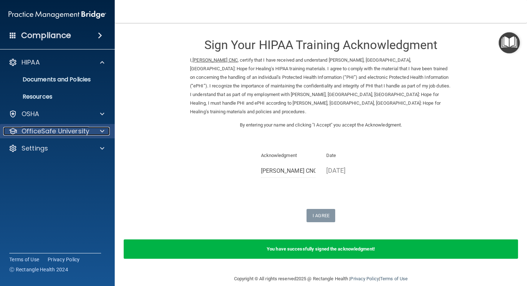
click at [85, 130] on p "OfficeSafe University" at bounding box center [55, 131] width 68 height 9
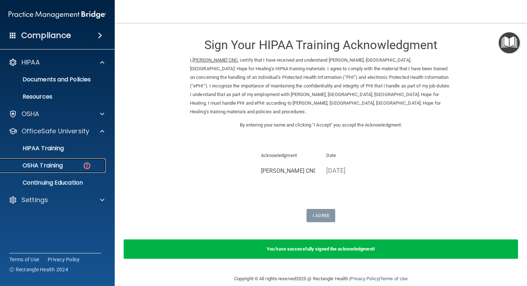
click at [78, 159] on link "OSHA Training" at bounding box center [49, 165] width 113 height 14
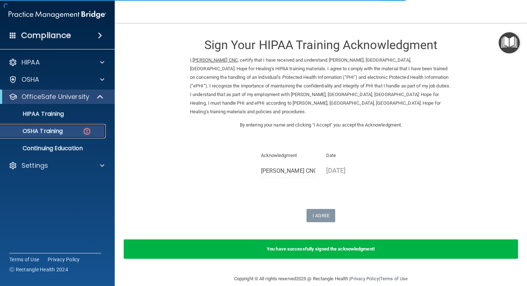
click at [82, 134] on div "OSHA Training" at bounding box center [54, 131] width 98 height 7
click at [86, 131] on img at bounding box center [86, 131] width 9 height 9
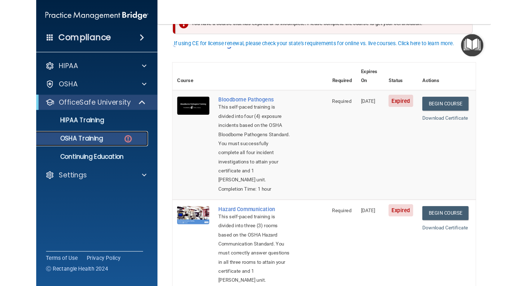
scroll to position [36, 0]
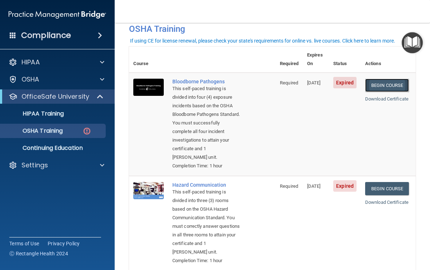
click at [385, 79] on link "Begin Course" at bounding box center [387, 85] width 44 height 13
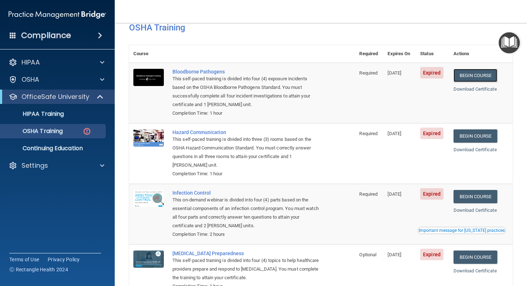
scroll to position [0, 0]
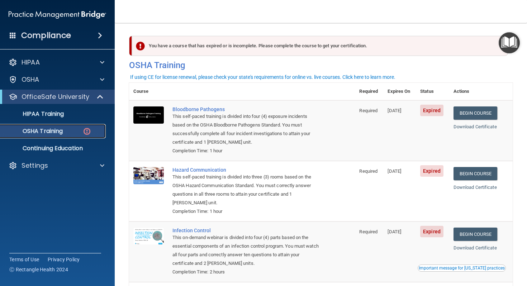
click at [88, 130] on img at bounding box center [86, 131] width 9 height 9
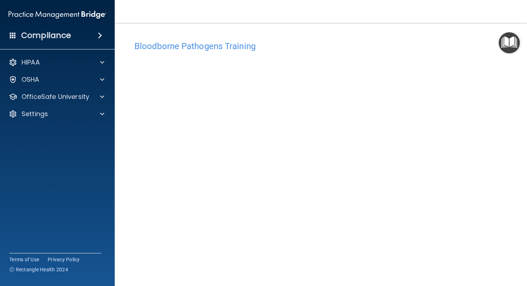
scroll to position [21, 0]
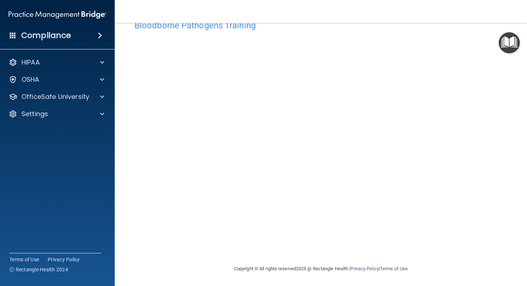
click at [172, 270] on main "Bloodborne Pathogens Training This course doesn’t expire until [DATE]. Are you …" at bounding box center [321, 154] width 412 height 263
click at [87, 97] on p "OfficeSafe University" at bounding box center [55, 96] width 68 height 9
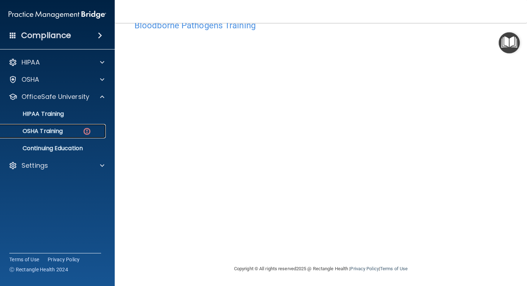
click at [86, 129] on img at bounding box center [86, 131] width 9 height 9
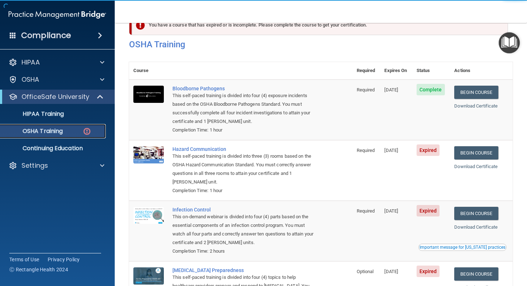
scroll to position [86, 0]
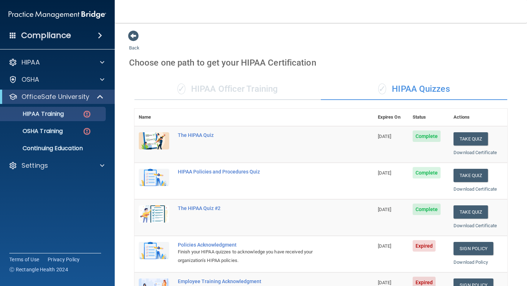
scroll to position [109, 0]
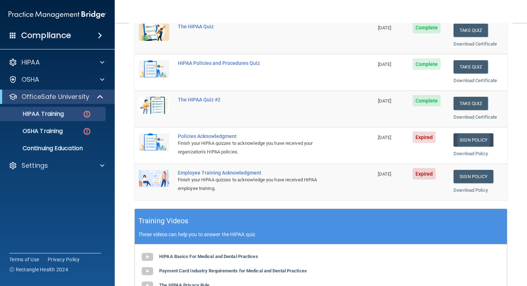
click at [472, 139] on link "Sign Policy" at bounding box center [473, 139] width 40 height 13
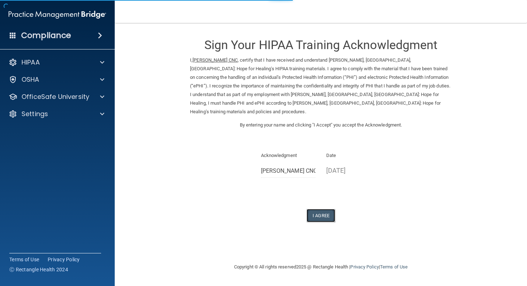
click at [322, 211] on button "I Agree" at bounding box center [320, 215] width 29 height 13
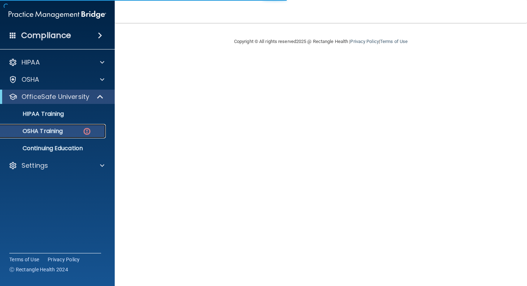
click at [83, 132] on img at bounding box center [86, 131] width 9 height 9
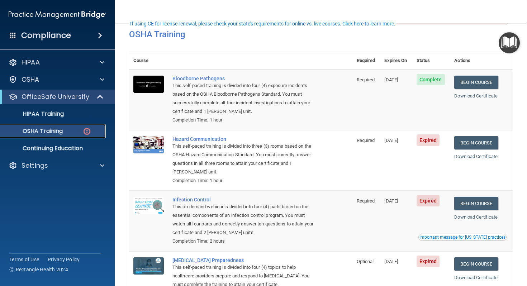
scroll to position [53, 0]
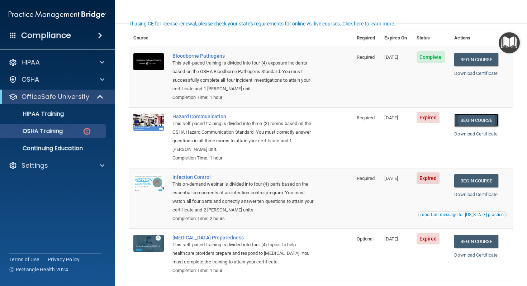
click at [482, 121] on link "Begin Course" at bounding box center [476, 120] width 44 height 13
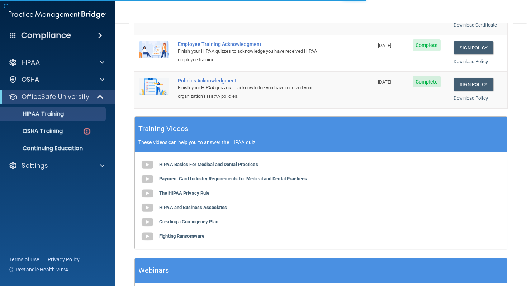
scroll to position [216, 0]
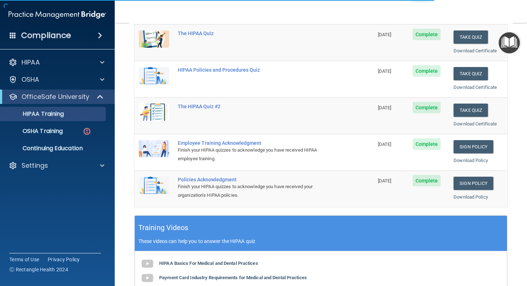
scroll to position [111, 0]
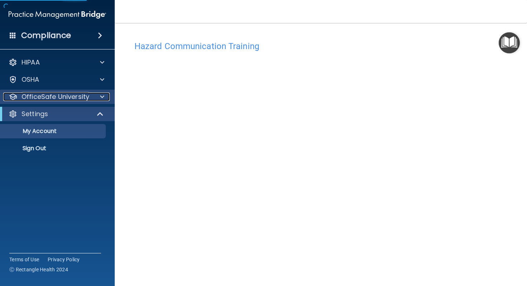
click at [78, 97] on p "OfficeSafe University" at bounding box center [55, 96] width 68 height 9
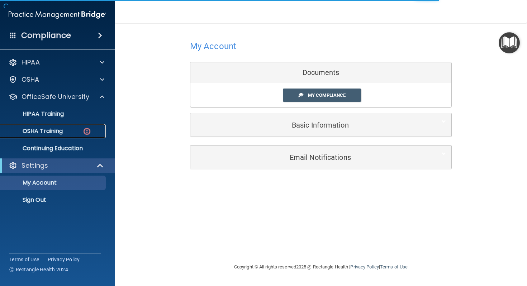
click at [89, 133] on img at bounding box center [86, 131] width 9 height 9
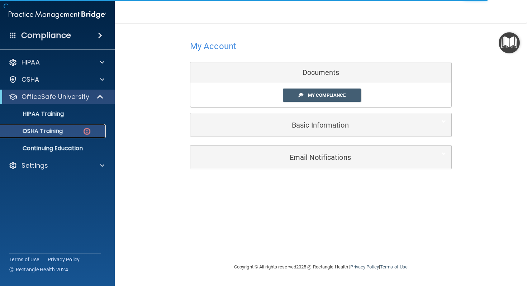
click at [86, 132] on img at bounding box center [86, 131] width 9 height 9
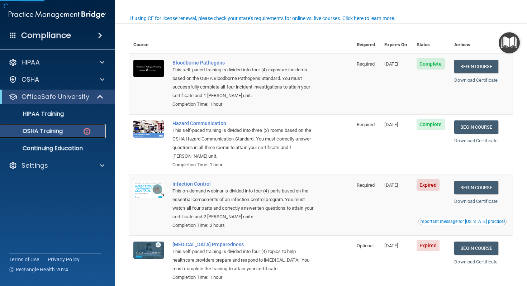
scroll to position [86, 0]
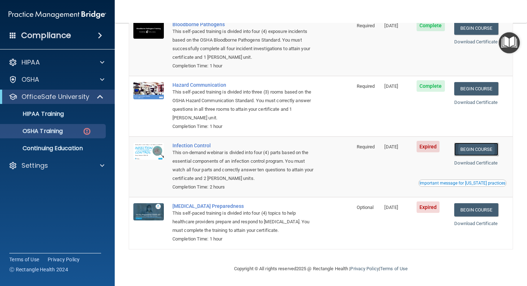
click at [477, 147] on link "Begin Course" at bounding box center [476, 149] width 44 height 13
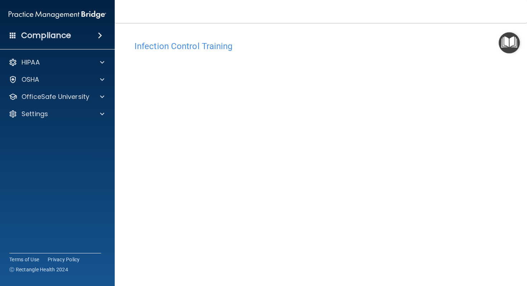
scroll to position [1, 0]
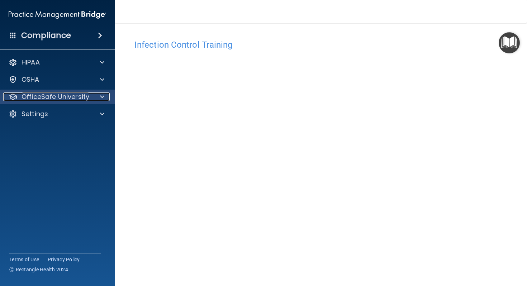
click at [79, 97] on p "OfficeSafe University" at bounding box center [55, 96] width 68 height 9
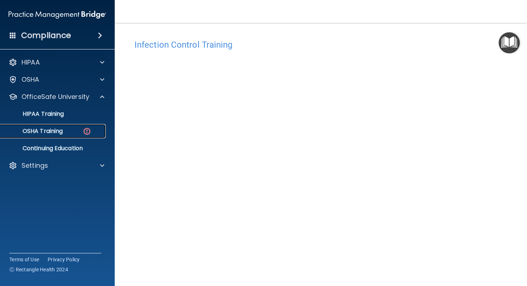
click at [84, 132] on img at bounding box center [86, 131] width 9 height 9
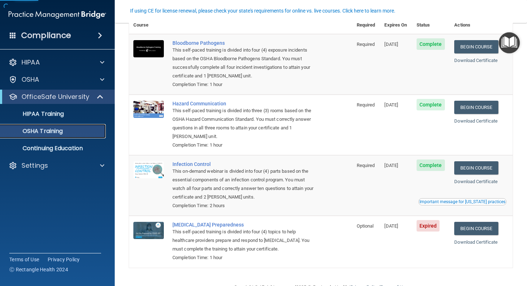
scroll to position [66, 0]
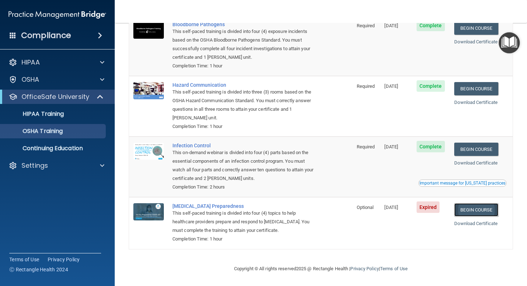
click at [473, 212] on link "Begin Course" at bounding box center [476, 209] width 44 height 13
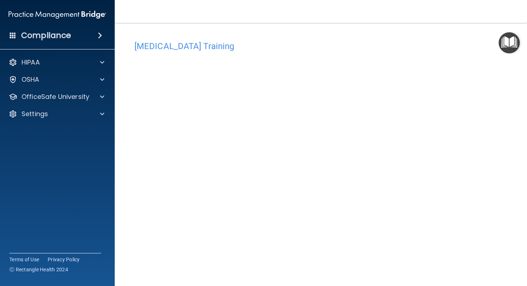
click at [305, 286] on div "Copyright © All rights reserved 2025 @ Rectangle Health | Privacy Policy | Term…" at bounding box center [321, 289] width 262 height 23
click at [102, 96] on span at bounding box center [102, 96] width 4 height 9
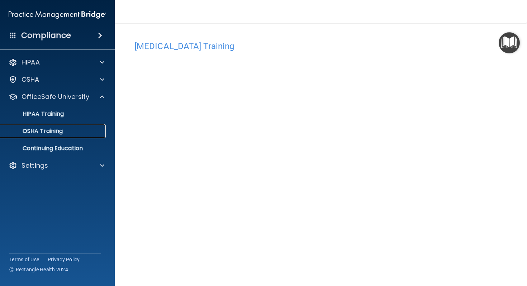
click at [87, 129] on div "OSHA Training" at bounding box center [54, 131] width 98 height 7
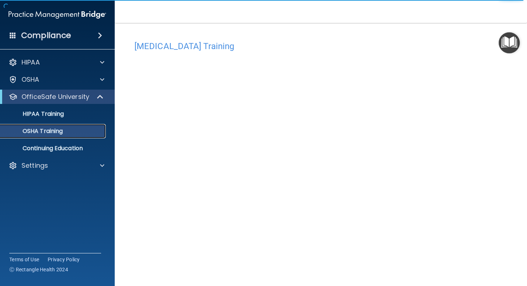
click at [60, 132] on p "OSHA Training" at bounding box center [34, 131] width 58 height 7
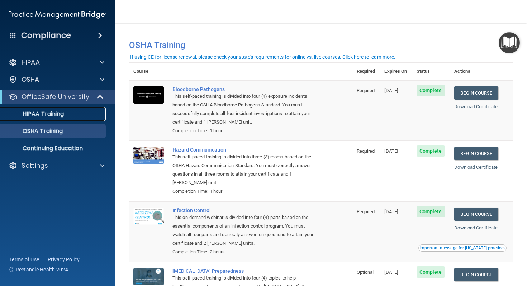
click at [58, 112] on p "HIPAA Training" at bounding box center [34, 113] width 59 height 7
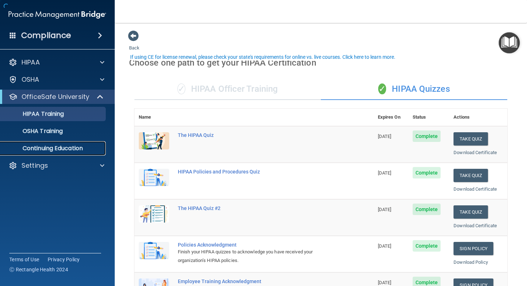
click at [73, 150] on p "Continuing Education" at bounding box center [54, 148] width 98 height 7
